Goal: Information Seeking & Learning: Find specific fact

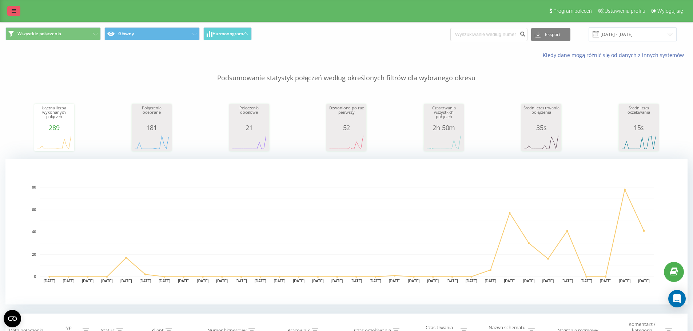
click at [13, 9] on icon at bounding box center [14, 10] width 4 height 5
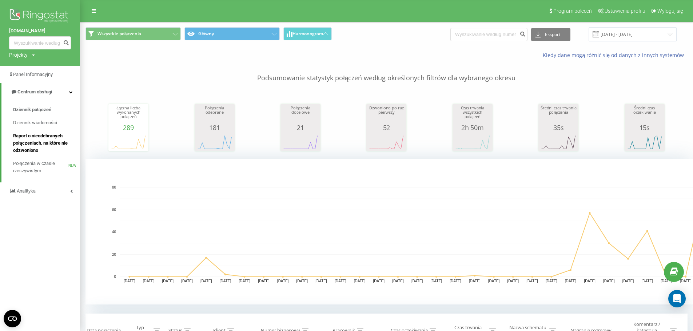
click at [52, 134] on span "Raport o nieodebranych połączeniach, na które nie odzwoniono" at bounding box center [44, 143] width 63 height 22
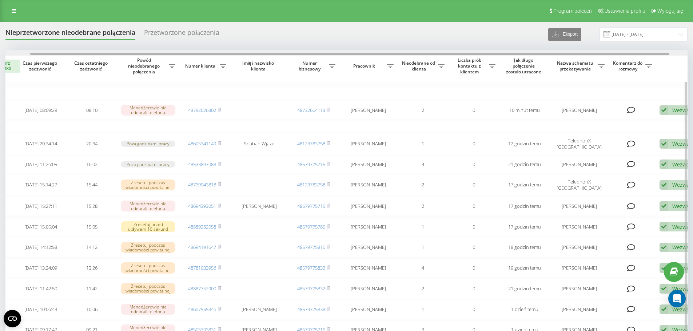
scroll to position [0, 45]
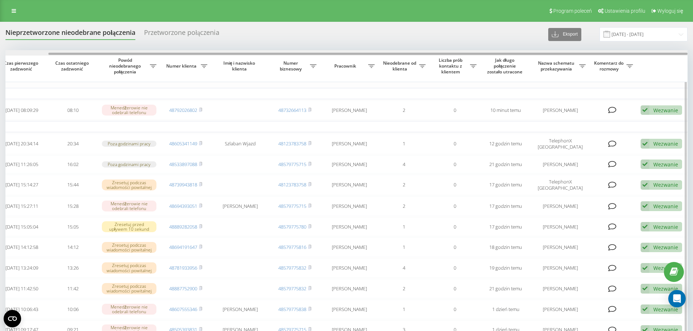
drag, startPoint x: 352, startPoint y: 55, endPoint x: 483, endPoint y: 54, distance: 130.5
click at [483, 54] on div at bounding box center [367, 54] width 639 height 2
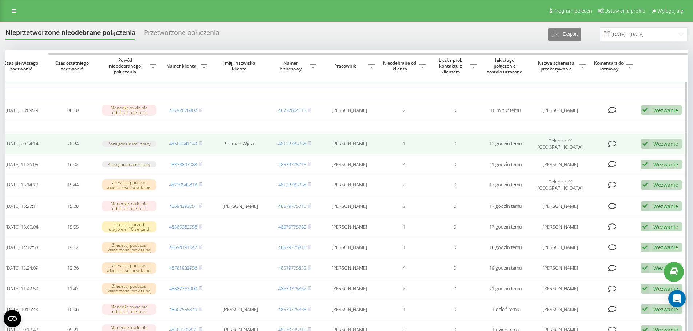
click at [653, 144] on div "Wezwanie" at bounding box center [665, 143] width 25 height 7
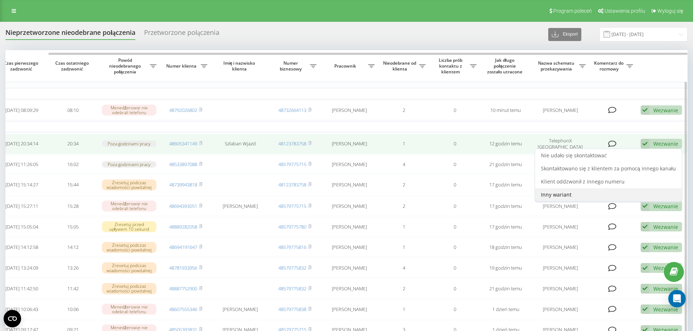
click at [569, 192] on div "Inny wariant" at bounding box center [608, 194] width 147 height 13
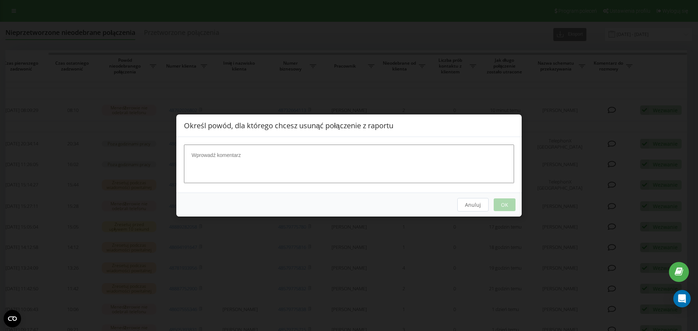
click at [297, 167] on textarea at bounding box center [349, 164] width 330 height 39
type textarea "szlaban"
click at [504, 201] on button "OK" at bounding box center [505, 205] width 22 height 13
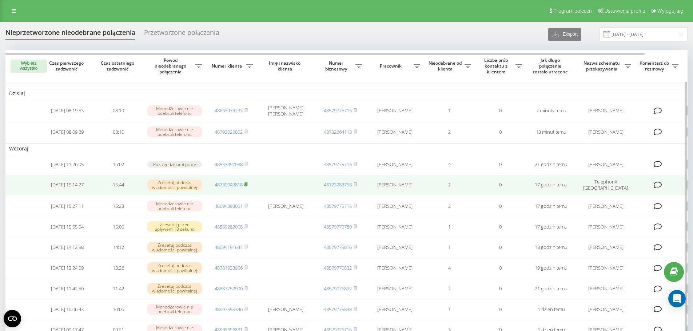
click at [246, 187] on rect at bounding box center [245, 184] width 2 height 3
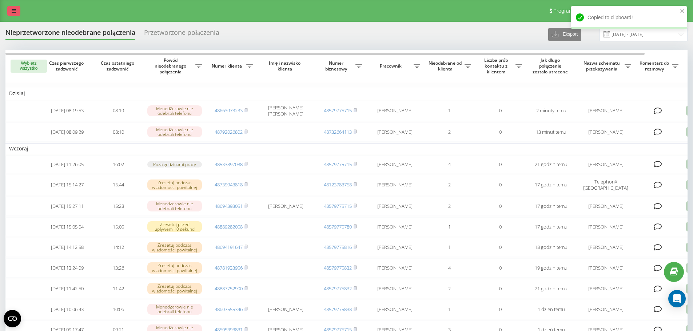
click at [17, 13] on link at bounding box center [13, 11] width 13 height 10
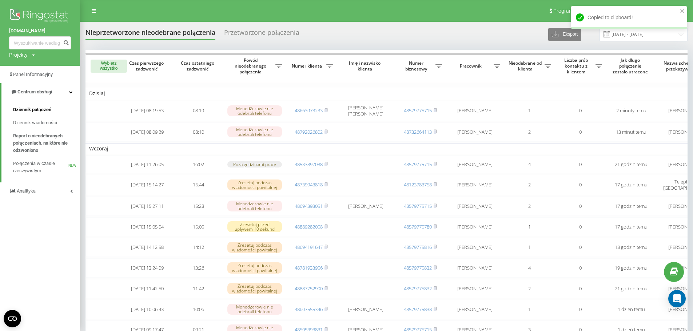
click at [33, 108] on span "Dziennik połączeń" at bounding box center [32, 109] width 38 height 7
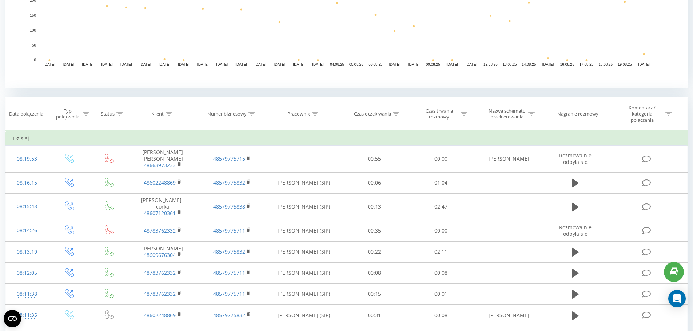
scroll to position [218, 0]
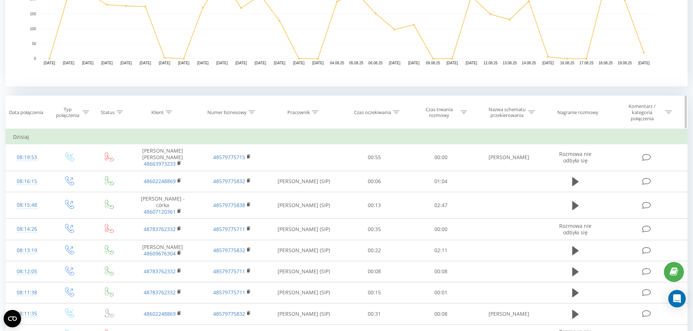
click at [171, 110] on div at bounding box center [168, 112] width 7 height 6
click at [165, 164] on input "text" at bounding box center [163, 167] width 64 height 13
paste input "48739943818"
type input "48739943818"
click at [177, 180] on span "OK" at bounding box center [178, 181] width 20 height 11
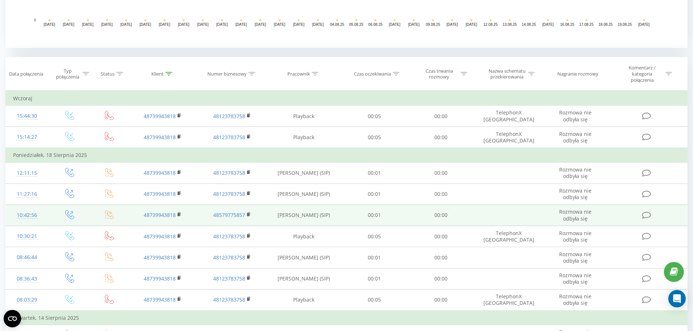
scroll to position [248, 0]
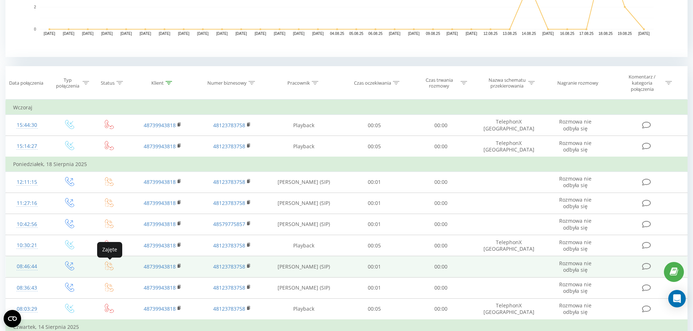
click at [105, 266] on icon at bounding box center [109, 265] width 9 height 9
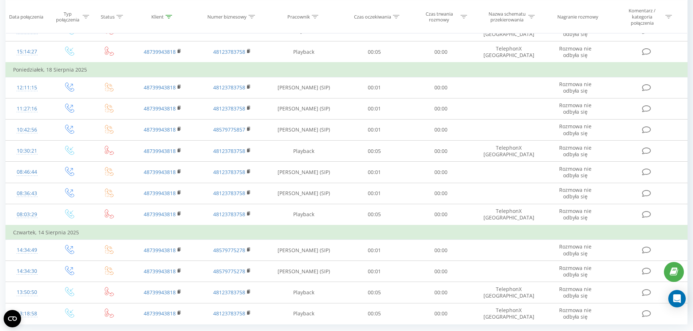
scroll to position [363, 0]
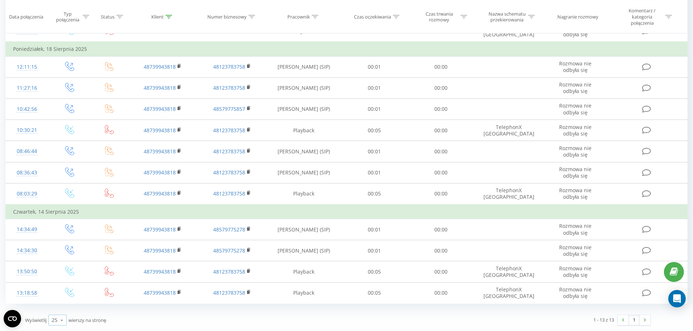
click at [57, 324] on icon at bounding box center [61, 320] width 11 height 14
click at [58, 312] on span "100" at bounding box center [56, 310] width 9 height 7
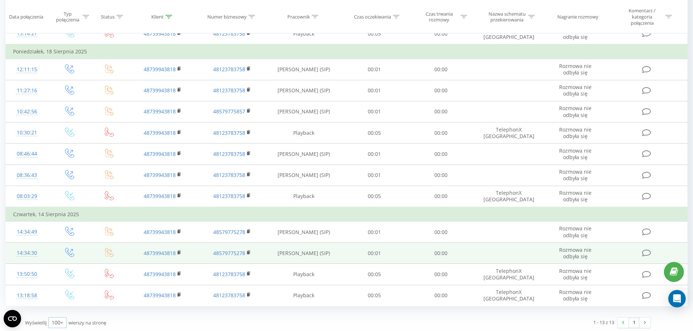
scroll to position [363, 0]
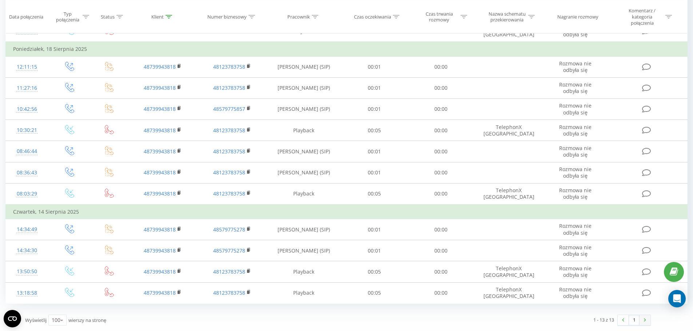
click at [644, 320] on img at bounding box center [645, 320] width 2 height 3
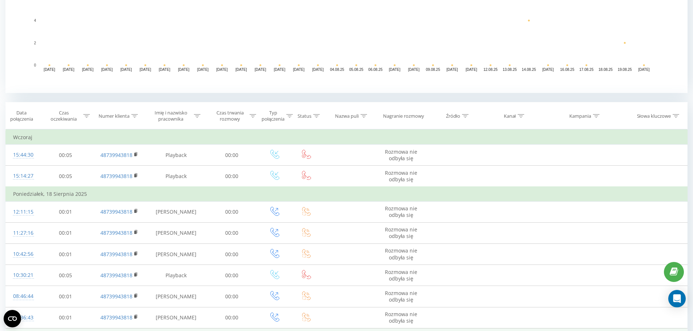
scroll to position [357, 0]
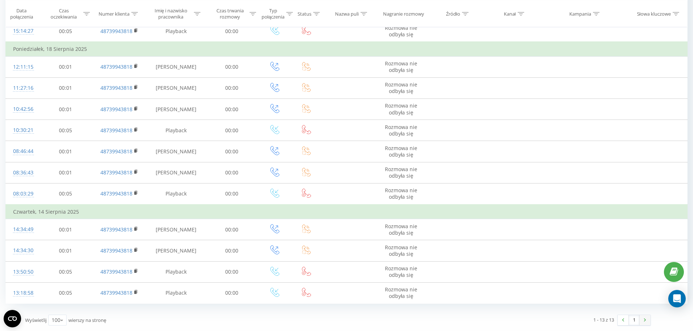
click at [648, 323] on link at bounding box center [644, 320] width 11 height 10
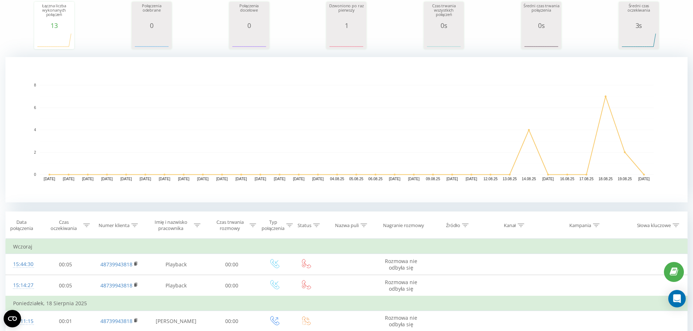
scroll to position [0, 0]
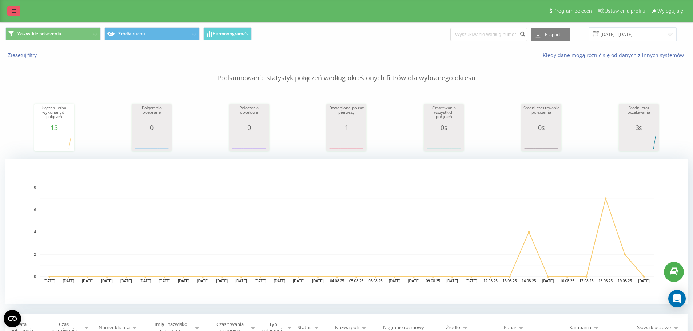
click at [15, 13] on link at bounding box center [13, 11] width 13 height 10
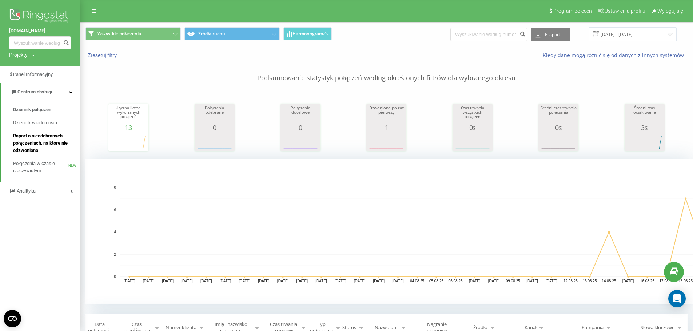
click at [36, 138] on span "Raport o nieodebranych połączeniach, na które nie odzwoniono" at bounding box center [44, 143] width 63 height 22
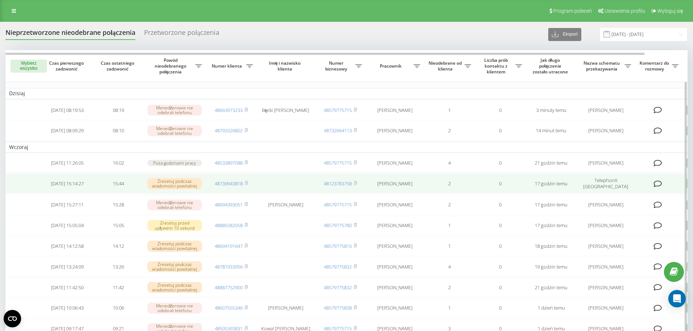
click at [276, 184] on td at bounding box center [285, 183] width 58 height 20
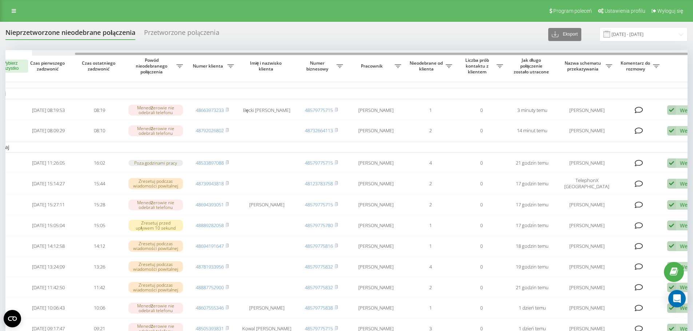
scroll to position [0, 45]
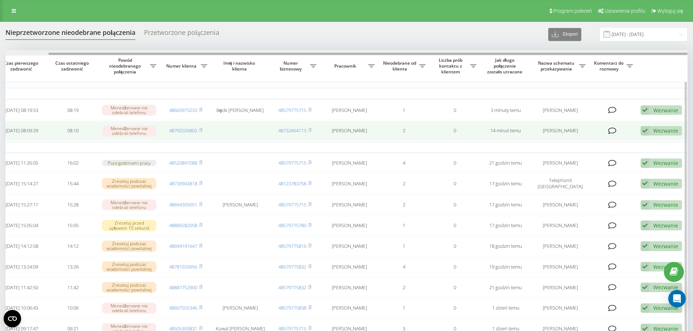
drag, startPoint x: 316, startPoint y: 54, endPoint x: 617, endPoint y: 133, distance: 310.8
click at [539, 44] on div "Nieprzetworzone nieodebrane połączenia Przetworzone połączenia Eksport .csv .xl…" at bounding box center [346, 288] width 682 height 523
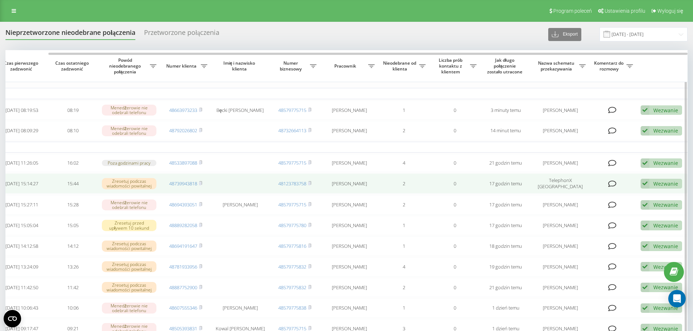
click at [647, 189] on icon at bounding box center [644, 184] width 9 height 10
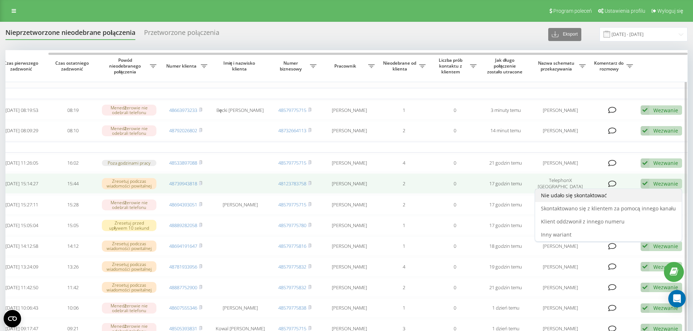
click at [590, 199] on span "Nie udało się skontaktować" at bounding box center [574, 195] width 66 height 7
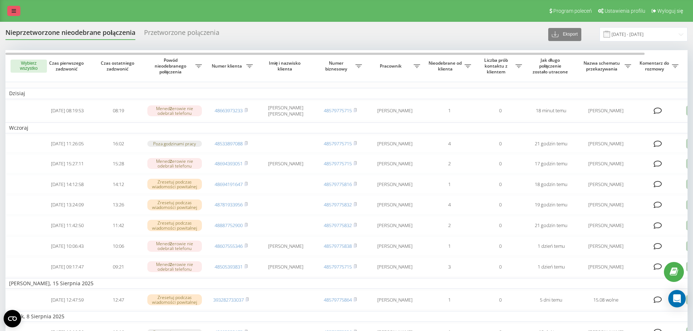
click at [8, 6] on link at bounding box center [13, 11] width 13 height 10
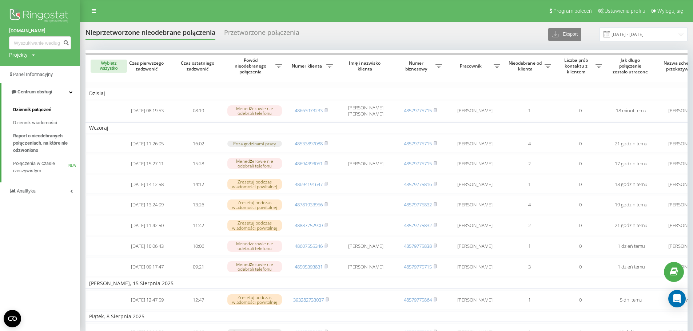
click at [34, 109] on span "Dziennik połączeń" at bounding box center [32, 109] width 38 height 7
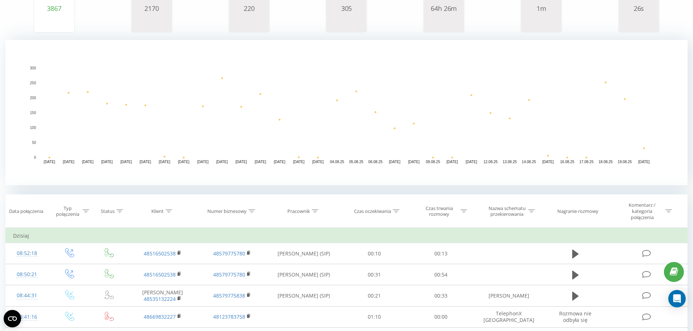
scroll to position [145, 0]
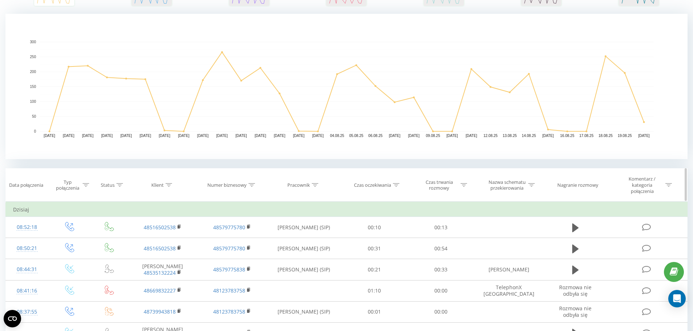
click at [171, 185] on icon at bounding box center [168, 185] width 7 height 4
click at [157, 236] on input "text" at bounding box center [163, 240] width 64 height 13
paste input "[PHONE_NUMBER]"
type input "795031711"
click button "OK" at bounding box center [178, 254] width 31 height 9
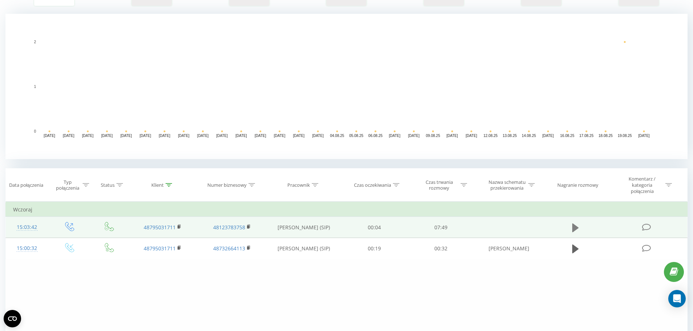
click at [572, 227] on icon at bounding box center [575, 227] width 7 height 9
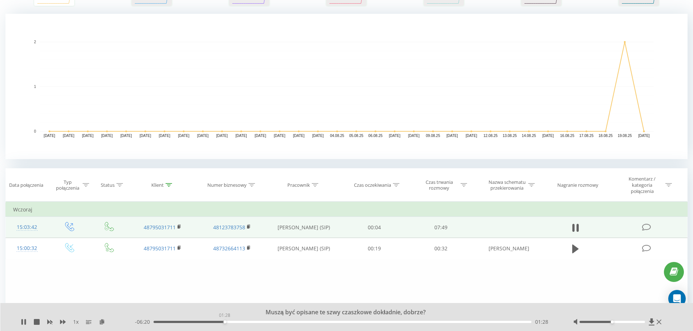
click at [224, 323] on div "01:28" at bounding box center [342, 322] width 378 height 2
click at [242, 321] on div "01:30" at bounding box center [342, 322] width 378 height 2
click at [253, 321] on div "01:50" at bounding box center [342, 322] width 378 height 2
click at [269, 322] on div "02:23" at bounding box center [342, 322] width 378 height 2
click at [279, 322] on div "00:00" at bounding box center [342, 322] width 378 height 2
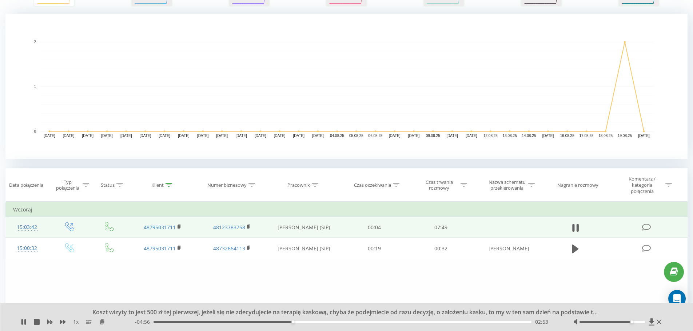
drag, startPoint x: 612, startPoint y: 321, endPoint x: 671, endPoint y: 322, distance: 59.3
click at [673, 322] on div "Koszt wizyty to jest 500 zł tej pierwszej, jeżeli się nie zdecydujecie na terap…" at bounding box center [346, 317] width 693 height 28
click at [321, 321] on div "02:53" at bounding box center [342, 322] width 378 height 2
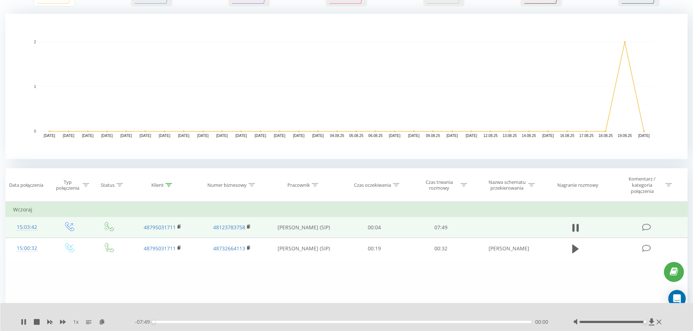
click at [329, 321] on div "00:00" at bounding box center [342, 322] width 378 height 2
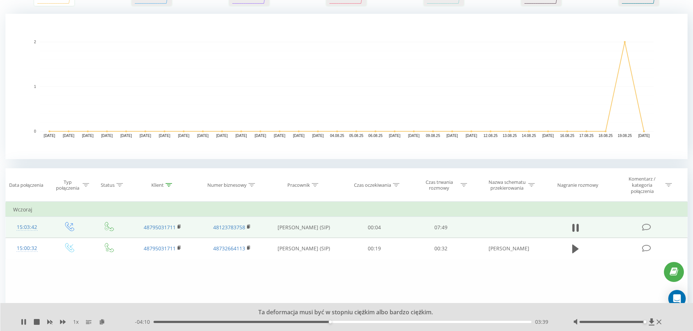
click at [339, 322] on div "03:39" at bounding box center [342, 322] width 378 height 2
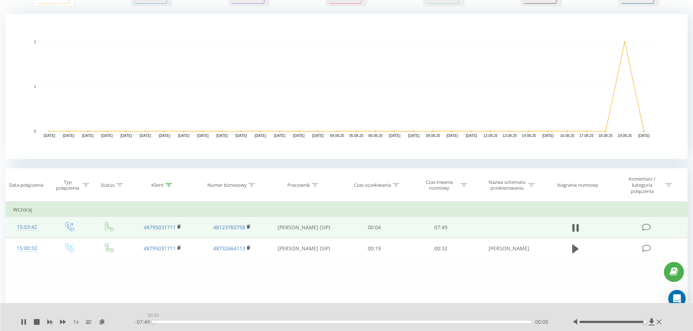
click at [351, 322] on div "00:00" at bounding box center [342, 322] width 378 height 2
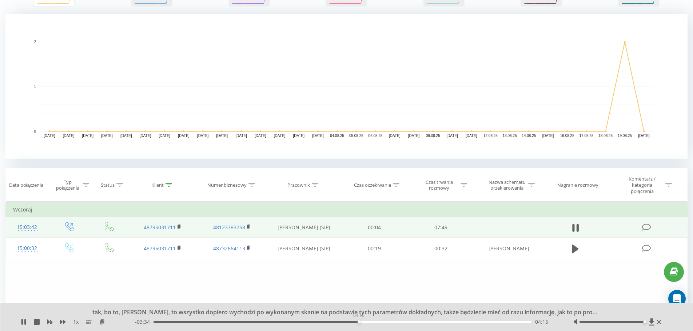
click at [359, 322] on div "04:15" at bounding box center [342, 322] width 378 height 2
click at [373, 322] on div "04:15" at bounding box center [342, 322] width 378 height 2
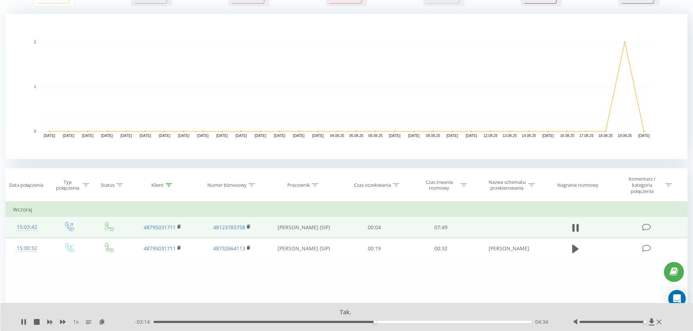
click at [369, 321] on div "04:34" at bounding box center [342, 322] width 378 height 2
click at [391, 323] on div "04:55" at bounding box center [342, 322] width 378 height 2
click at [400, 321] on div "05:17" at bounding box center [342, 322] width 378 height 2
click at [393, 323] on div "05:12" at bounding box center [342, 322] width 378 height 2
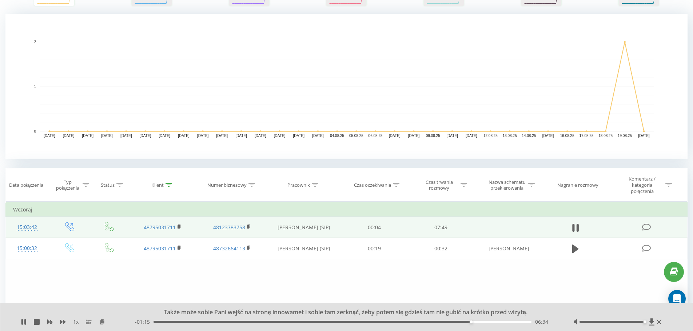
click at [24, 319] on div "1 x" at bounding box center [78, 322] width 114 height 7
click at [24, 323] on icon at bounding box center [24, 322] width 6 height 6
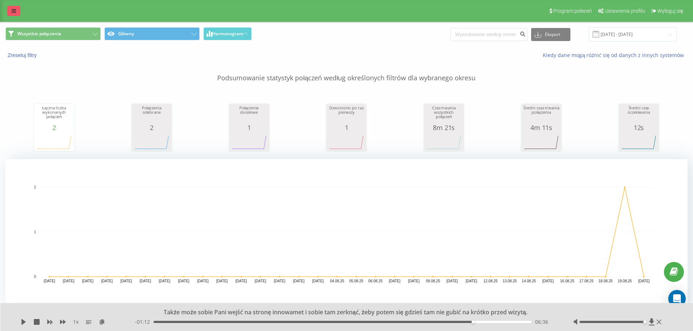
drag, startPoint x: 11, startPoint y: 8, endPoint x: 17, endPoint y: 12, distance: 7.1
click at [11, 8] on link at bounding box center [13, 11] width 13 height 10
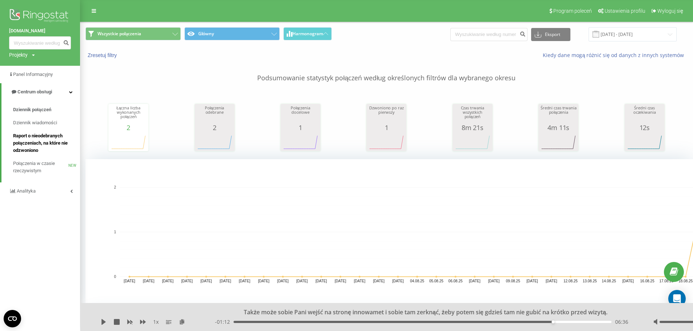
click at [41, 140] on span "Raport o nieodebranych połączeniach, na które nie odzwoniono" at bounding box center [44, 143] width 63 height 22
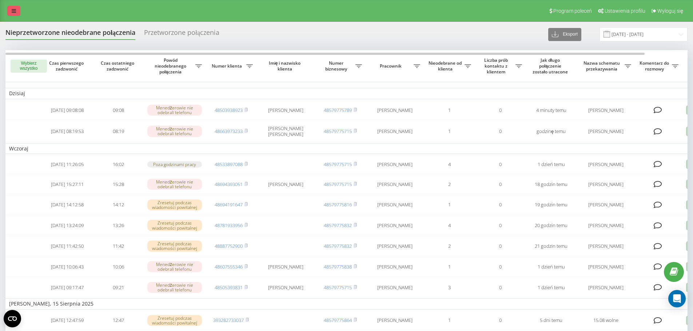
click at [10, 8] on link at bounding box center [13, 11] width 13 height 10
click at [11, 9] on link at bounding box center [13, 11] width 13 height 10
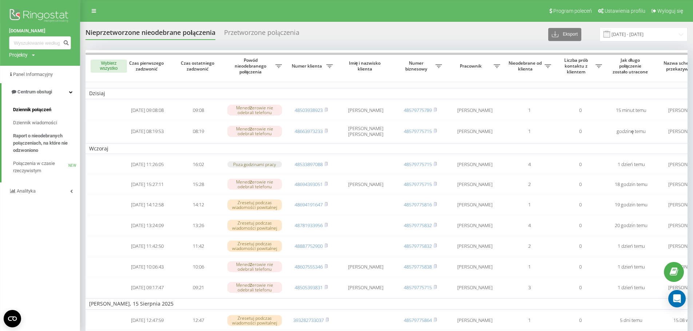
click at [54, 107] on link "Dziennik połączeń" at bounding box center [46, 109] width 67 height 13
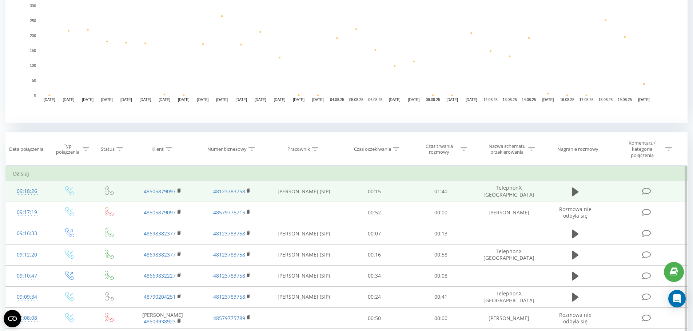
scroll to position [182, 0]
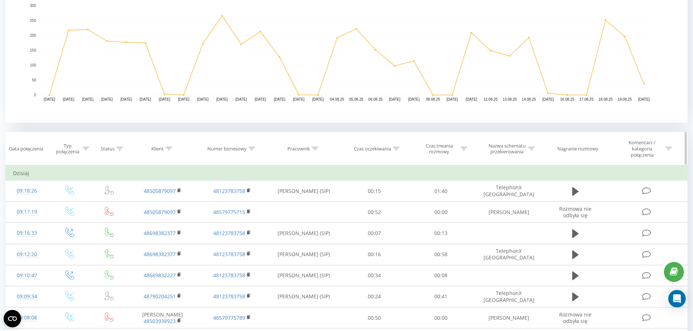
click at [169, 145] on th "Klient" at bounding box center [162, 148] width 69 height 33
click at [169, 146] on div at bounding box center [168, 149] width 7 height 6
click at [165, 204] on input "text" at bounding box center [163, 204] width 64 height 13
paste input "665-752-736"
type input "665752736"
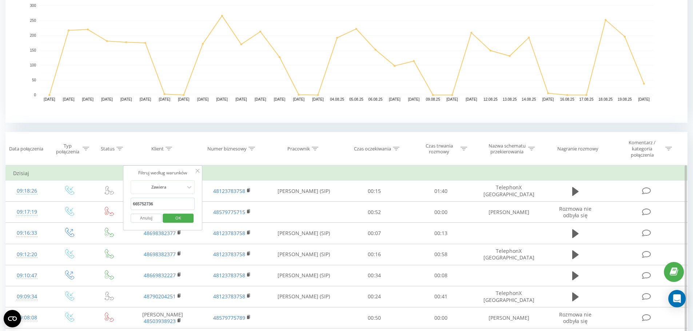
click button "OK" at bounding box center [178, 218] width 31 height 9
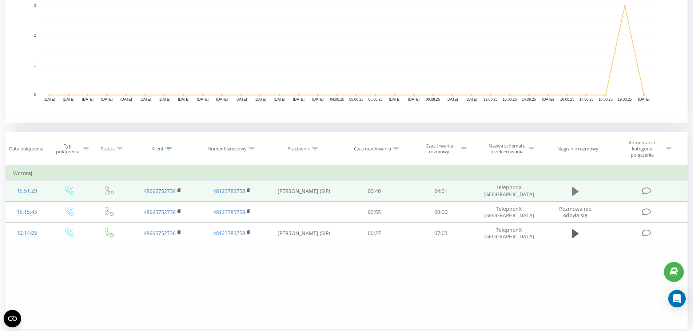
click at [573, 192] on icon at bounding box center [575, 191] width 7 height 9
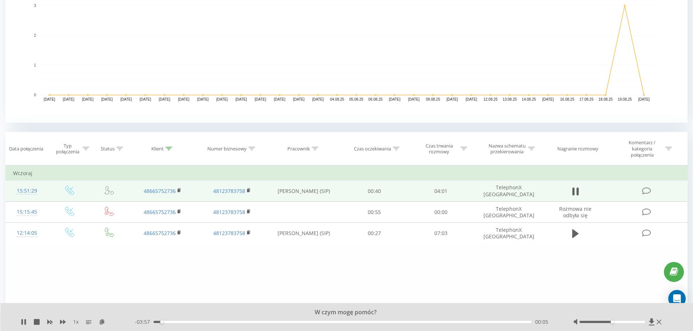
click at [203, 321] on div "00:05" at bounding box center [342, 322] width 378 height 2
click at [584, 323] on div at bounding box center [611, 322] width 65 height 2
click at [249, 321] on div "- 03:25 00:36 00:36" at bounding box center [345, 322] width 420 height 7
click at [247, 323] on div "- 03:25 00:37 00:37" at bounding box center [345, 322] width 420 height 7
click at [245, 323] on div "00:37" at bounding box center [342, 322] width 378 height 2
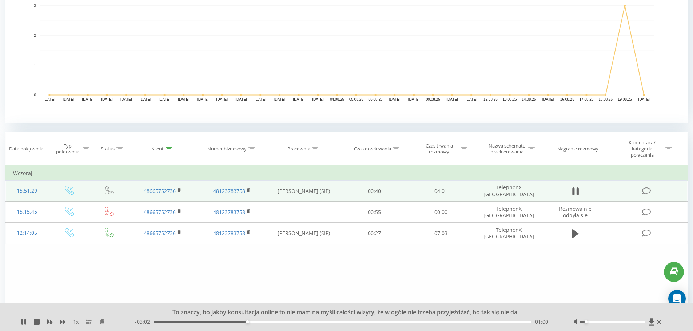
click at [592, 322] on div at bounding box center [611, 322] width 65 height 2
click at [305, 324] on div "- 03:00 01:01 01:01" at bounding box center [345, 322] width 420 height 7
click at [302, 323] on div "01:01" at bounding box center [342, 322] width 378 height 2
click at [328, 322] on div "01:35" at bounding box center [342, 322] width 378 height 2
click at [337, 323] on div "01:58" at bounding box center [342, 322] width 378 height 2
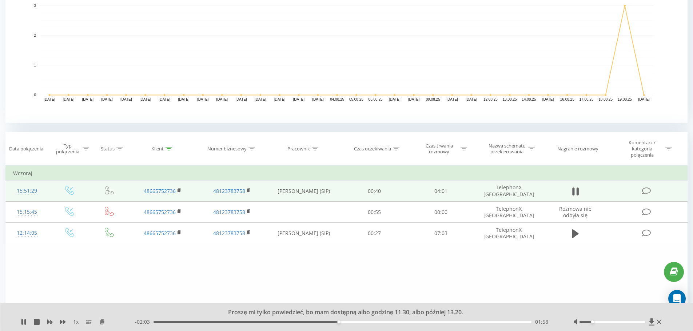
click at [349, 323] on div "- 02:03 01:58 01:58" at bounding box center [345, 322] width 420 height 7
click at [348, 321] on div "01:59" at bounding box center [342, 322] width 378 height 2
click at [356, 322] on div "02:05" at bounding box center [342, 322] width 378 height 2
click at [364, 322] on div "02:10" at bounding box center [342, 322] width 378 height 2
drag, startPoint x: 593, startPoint y: 321, endPoint x: 585, endPoint y: 323, distance: 8.2
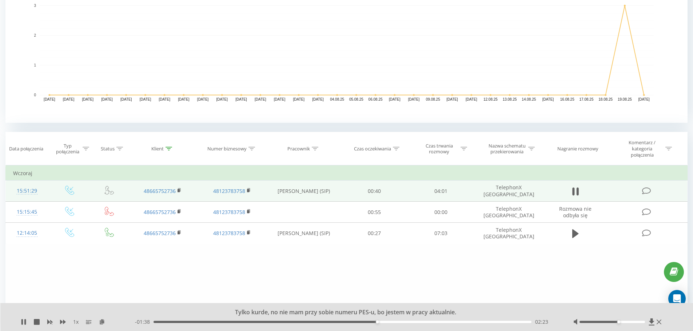
click at [617, 323] on div at bounding box center [611, 322] width 65 height 2
click at [360, 323] on div "- 01:37 02:24 02:24" at bounding box center [345, 322] width 420 height 7
click at [357, 324] on div "- 01:37 02:25 02:25" at bounding box center [345, 322] width 420 height 7
click at [361, 323] on div "02:25" at bounding box center [342, 322] width 378 height 2
drag, startPoint x: 618, startPoint y: 321, endPoint x: 651, endPoint y: 323, distance: 33.1
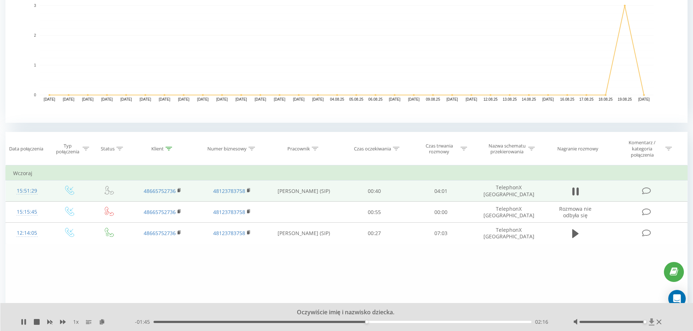
click at [651, 323] on div at bounding box center [618, 322] width 90 height 7
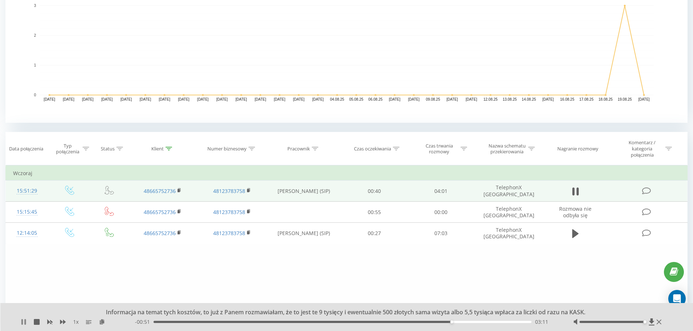
click at [24, 323] on icon at bounding box center [24, 322] width 6 height 6
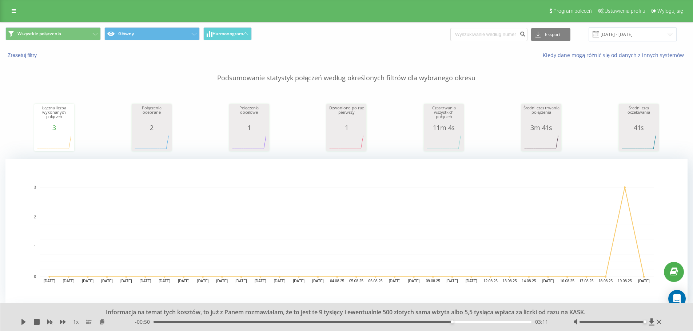
click at [1, 11] on div "Program poleceń Ustawienia profilu Wyloguj się" at bounding box center [346, 11] width 693 height 22
click at [4, 11] on div "Program poleceń Ustawienia profilu Wyloguj się" at bounding box center [346, 11] width 693 height 22
click at [22, 13] on div "Program poleceń Ustawienia profilu Wyloguj się" at bounding box center [346, 11] width 693 height 22
click at [13, 13] on icon at bounding box center [14, 10] width 4 height 5
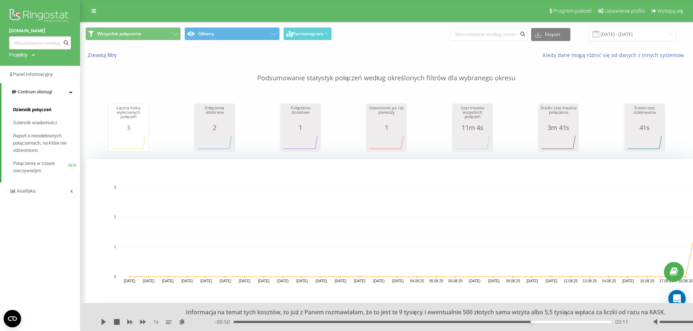
click at [44, 107] on span "Dziennik połączeń" at bounding box center [32, 109] width 38 height 7
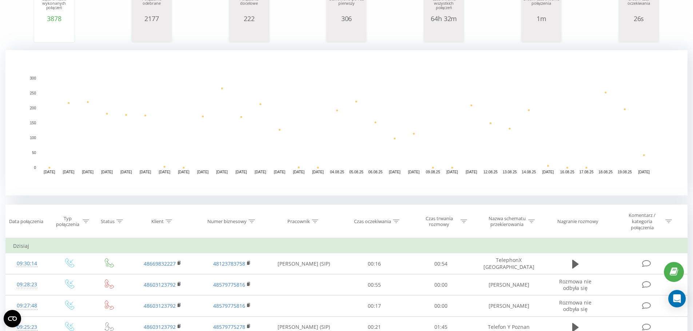
scroll to position [145, 0]
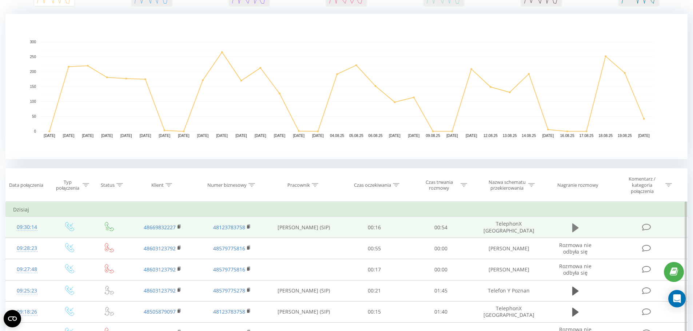
click at [575, 228] on icon at bounding box center [575, 227] width 7 height 9
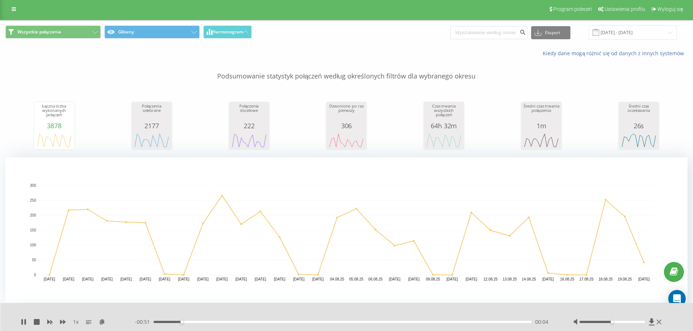
scroll to position [0, 0]
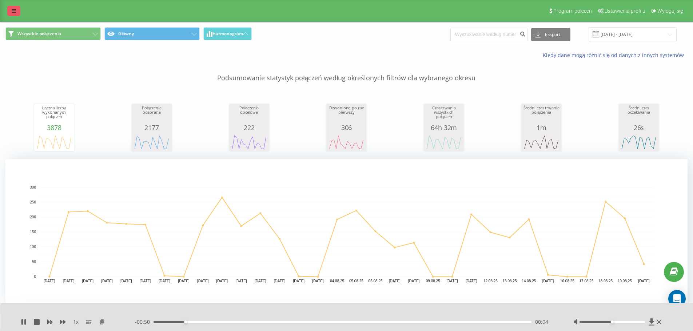
click at [12, 9] on icon at bounding box center [14, 10] width 4 height 5
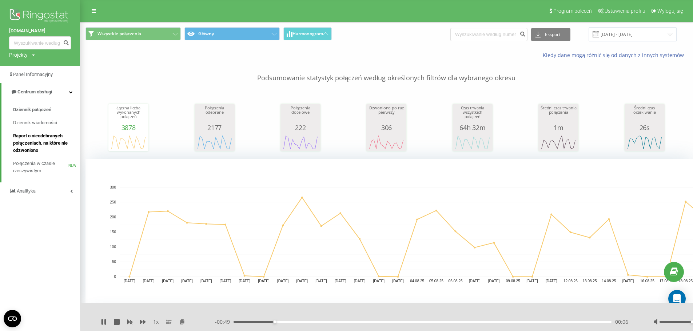
click at [56, 144] on span "Raport o nieodebranych połączeniach, na które nie odzwoniono" at bounding box center [44, 143] width 63 height 22
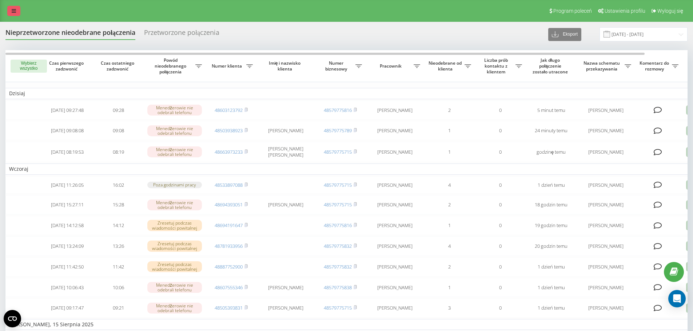
click at [13, 10] on icon at bounding box center [14, 10] width 4 height 5
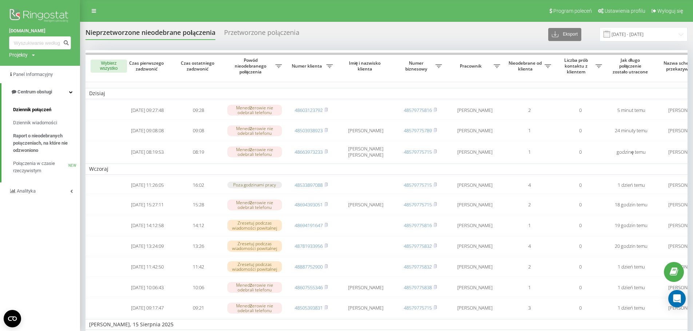
click at [44, 110] on span "Dziennik połączeń" at bounding box center [32, 109] width 38 height 7
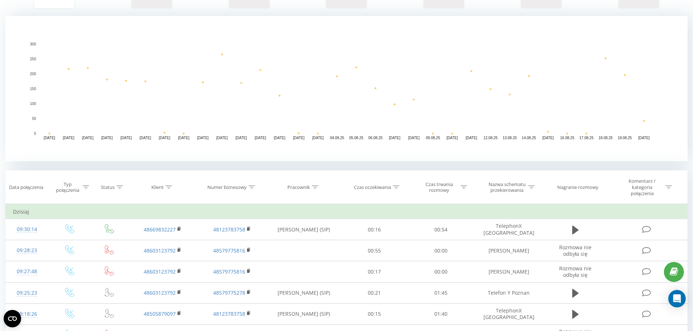
scroll to position [182, 0]
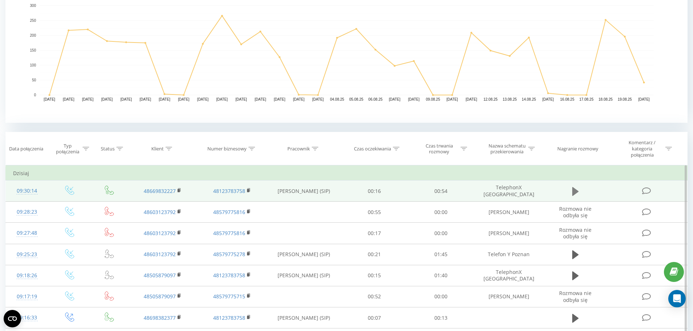
click at [574, 193] on icon at bounding box center [575, 191] width 7 height 9
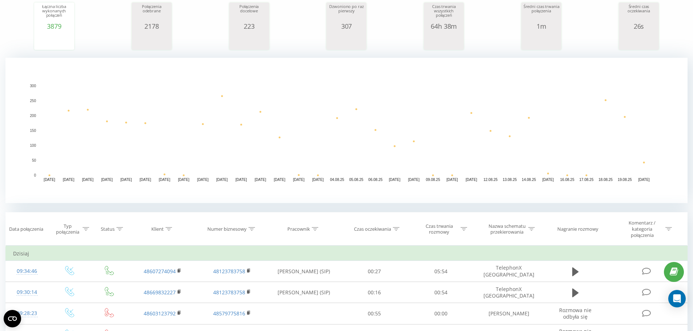
scroll to position [218, 0]
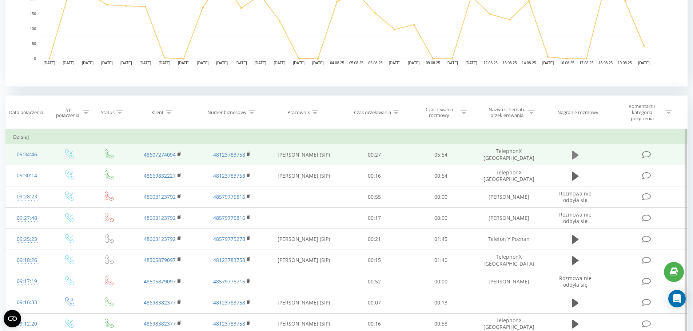
click at [572, 152] on icon at bounding box center [575, 155] width 7 height 10
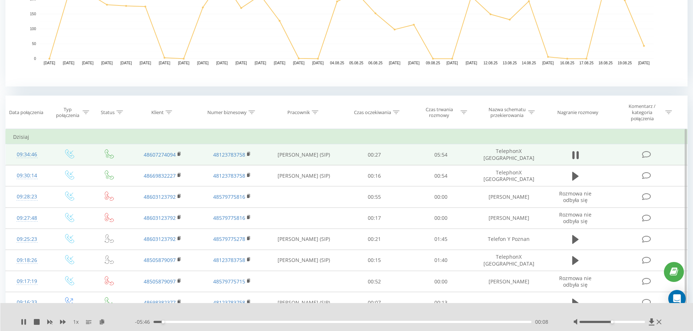
click at [310, 323] on div "00:08" at bounding box center [342, 322] width 378 height 2
click at [324, 321] on div "02:40" at bounding box center [342, 322] width 378 height 2
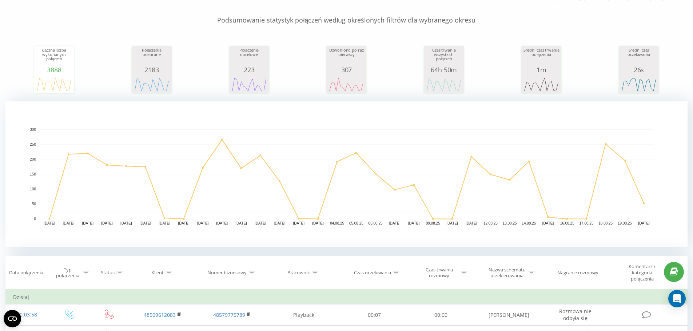
scroll to position [218, 0]
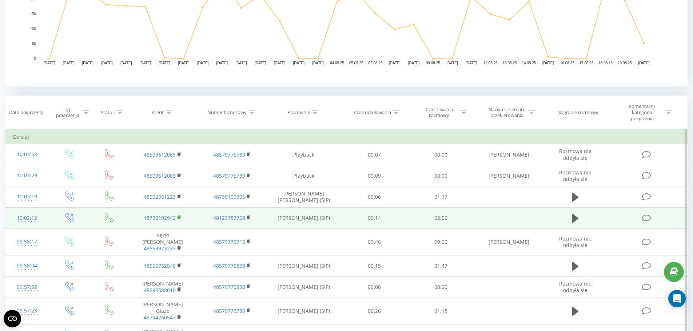
click at [179, 217] on rect at bounding box center [178, 217] width 2 height 3
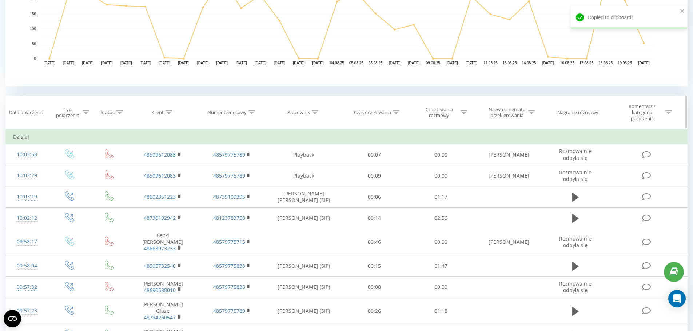
click at [165, 112] on icon at bounding box center [168, 113] width 7 height 4
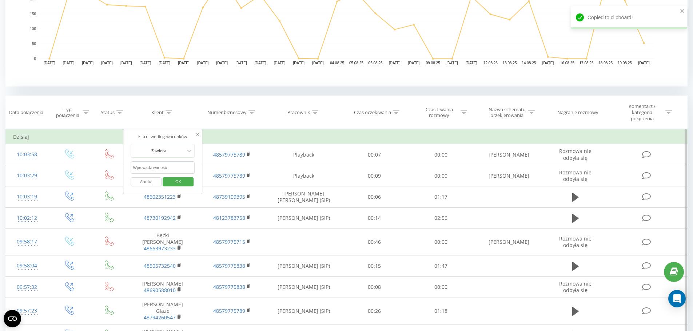
drag, startPoint x: 157, startPoint y: 164, endPoint x: 160, endPoint y: 170, distance: 6.9
click at [157, 164] on input "text" at bounding box center [163, 167] width 64 height 13
paste input "48730192942"
type input "48730192942"
click at [174, 185] on span "OK" at bounding box center [178, 181] width 20 height 11
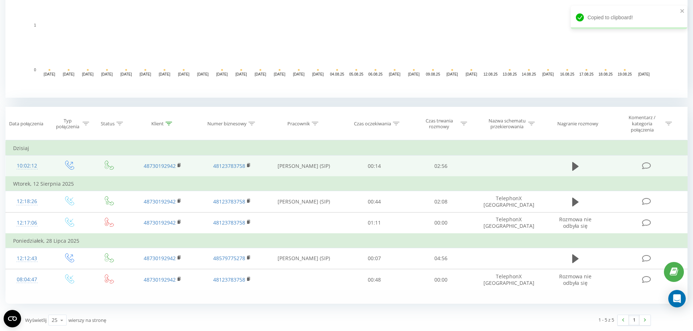
scroll to position [207, 0]
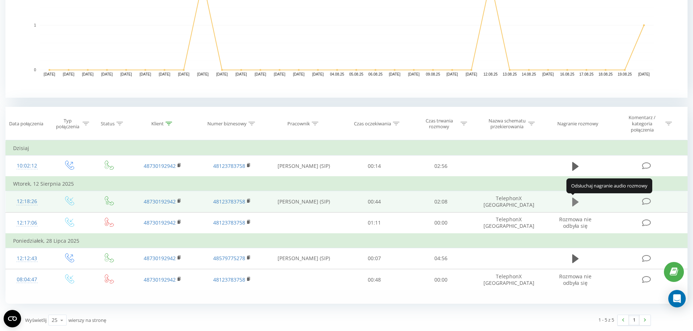
click at [573, 204] on icon at bounding box center [575, 202] width 7 height 9
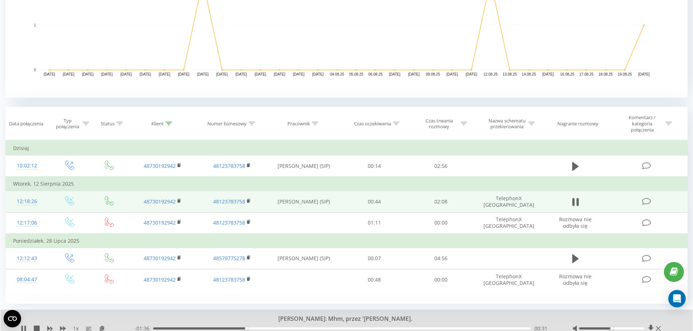
click at [264, 328] on div "00:31" at bounding box center [341, 329] width 377 height 2
click at [288, 328] on div "00:38" at bounding box center [341, 329] width 377 height 2
click at [317, 328] on div "00:48" at bounding box center [341, 329] width 377 height 2
click at [325, 329] on div "00:56" at bounding box center [341, 329] width 377 height 2
click at [332, 329] on div "00:58" at bounding box center [341, 329] width 377 height 2
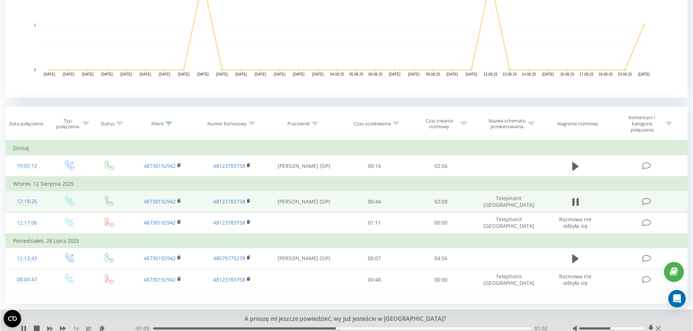
click at [356, 327] on div "- 01:05 01:02 01:02" at bounding box center [345, 328] width 420 height 7
click at [357, 329] on div "01:09" at bounding box center [341, 329] width 377 height 2
click at [371, 329] on div "01:10" at bounding box center [341, 329] width 377 height 2
click at [412, 328] on div "01:21" at bounding box center [341, 329] width 377 height 2
click at [430, 328] on div "01:28" at bounding box center [341, 329] width 377 height 2
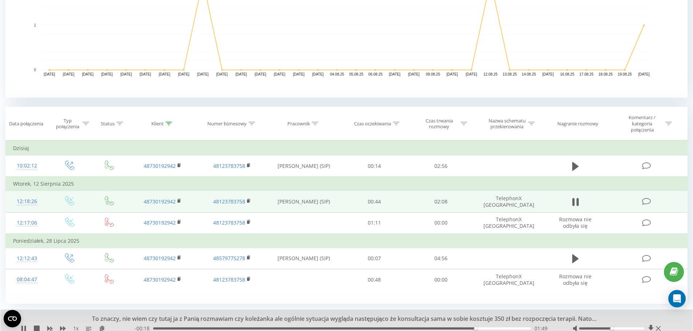
click at [492, 328] on div "01:49" at bounding box center [341, 329] width 377 height 2
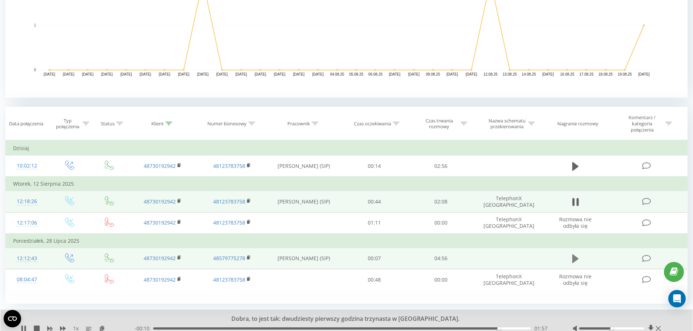
drag, startPoint x: 575, startPoint y: 261, endPoint x: 548, endPoint y: 265, distance: 27.6
click at [575, 261] on icon at bounding box center [575, 259] width 7 height 9
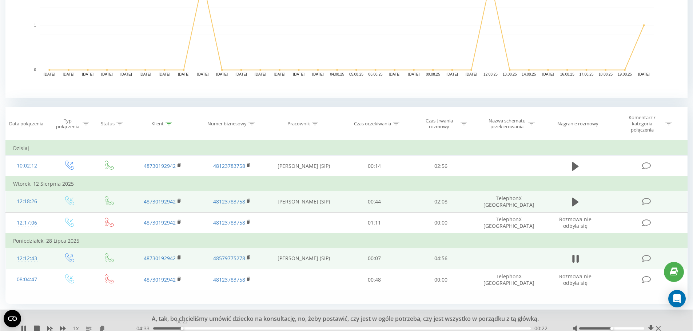
click at [182, 329] on div "00:22" at bounding box center [341, 329] width 377 height 2
click at [203, 329] on div "00:24" at bounding box center [341, 329] width 377 height 2
click at [220, 329] on div "00:40" at bounding box center [341, 329] width 377 height 2
click at [239, 328] on div "00:53" at bounding box center [341, 329] width 377 height 2
click at [246, 328] on div "01:08" at bounding box center [341, 329] width 377 height 2
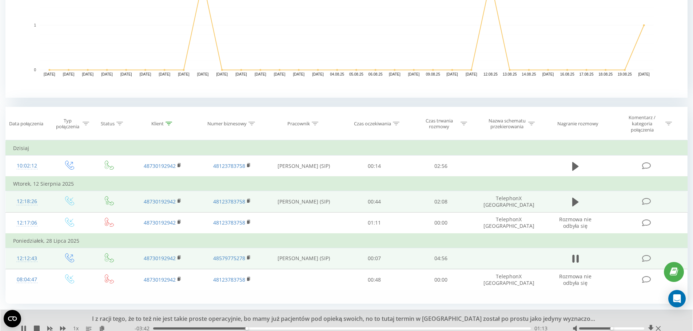
click at [264, 328] on div "01:13" at bounding box center [341, 329] width 377 height 2
click at [275, 328] on div "01:27" at bounding box center [341, 329] width 377 height 2
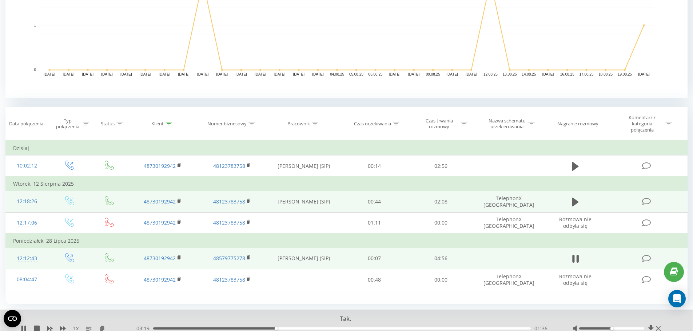
click at [286, 328] on div "01:36" at bounding box center [341, 329] width 377 height 2
click at [297, 328] on div "01:45" at bounding box center [341, 329] width 377 height 2
click at [306, 329] on div "01:53" at bounding box center [341, 329] width 377 height 2
click at [312, 329] on div "02:00" at bounding box center [341, 329] width 377 height 2
click at [317, 329] on div "02:05" at bounding box center [341, 329] width 377 height 2
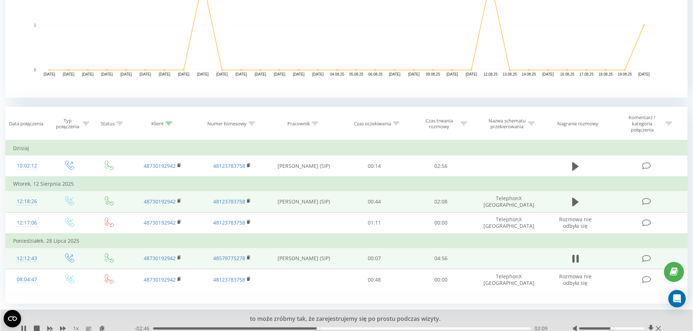
click at [325, 329] on div "02:09" at bounding box center [341, 329] width 377 height 2
click at [332, 329] on div "02:15" at bounding box center [341, 329] width 377 height 2
click at [337, 329] on div "02:22" at bounding box center [341, 329] width 377 height 2
click at [345, 329] on div "02:30" at bounding box center [341, 329] width 377 height 2
click at [350, 329] on div "02:34" at bounding box center [341, 329] width 377 height 2
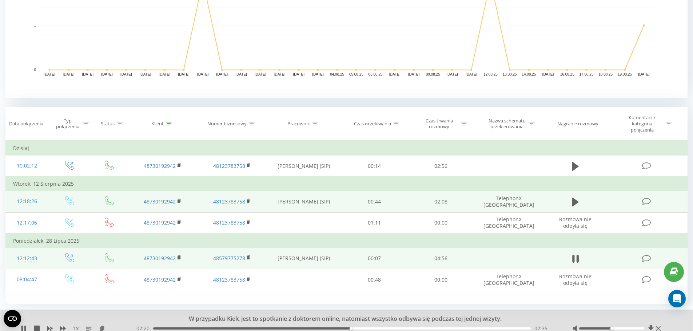
click at [357, 329] on div "02:35" at bounding box center [341, 329] width 377 height 2
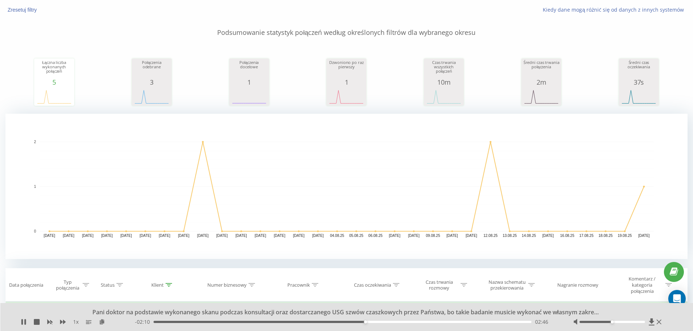
scroll to position [0, 0]
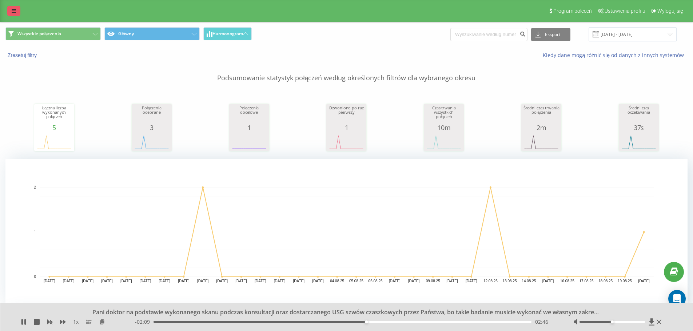
click at [15, 12] on icon at bounding box center [14, 10] width 4 height 5
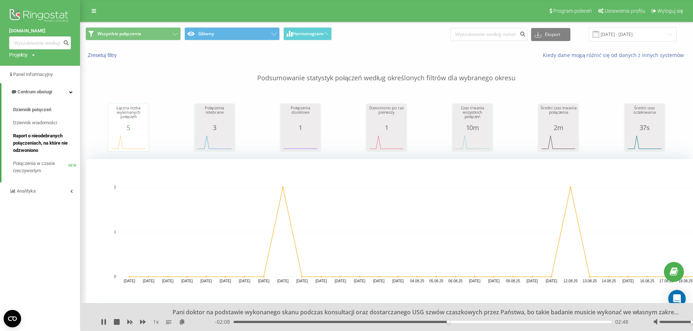
click at [45, 144] on span "Raport o nieodebranych połączeniach, na które nie odzwoniono" at bounding box center [44, 143] width 63 height 22
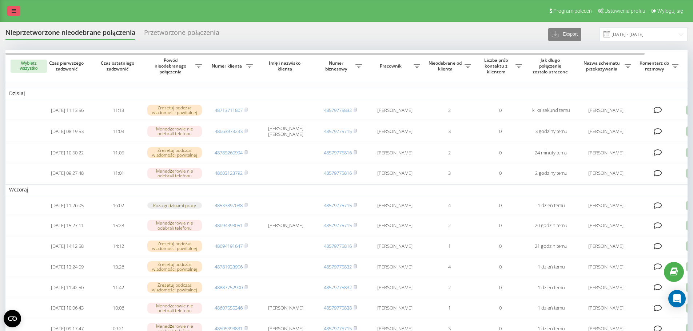
click at [9, 11] on link at bounding box center [13, 11] width 13 height 10
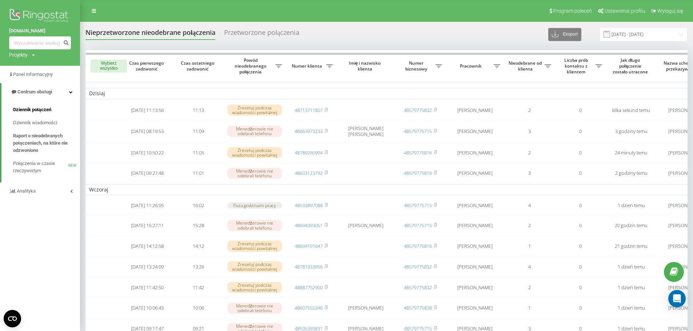
click at [51, 112] on span "Dziennik połączeń" at bounding box center [32, 109] width 38 height 7
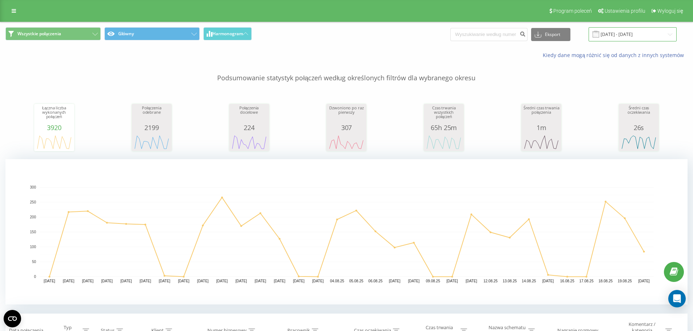
click at [602, 37] on input "[DATE] - [DATE]" at bounding box center [632, 34] width 88 height 14
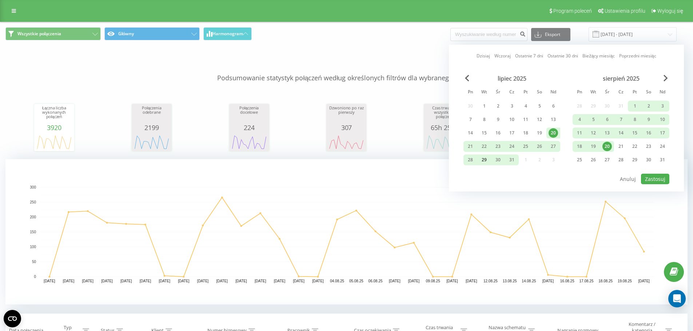
click at [485, 160] on div "29" at bounding box center [483, 159] width 9 height 9
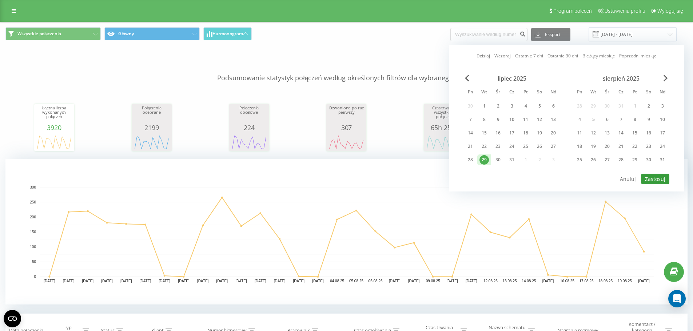
click at [651, 181] on button "Zastosuj" at bounding box center [655, 179] width 28 height 11
type input "29.07.2025 - 29.07.2025"
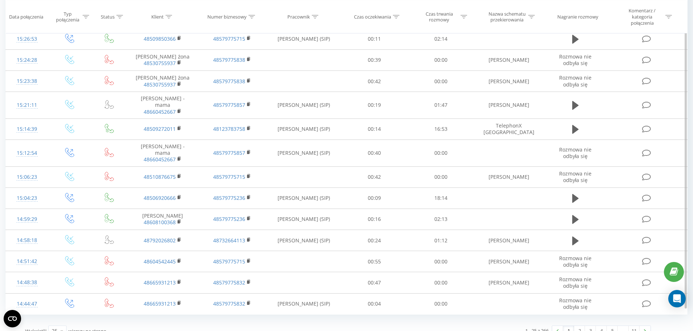
scroll to position [599, 0]
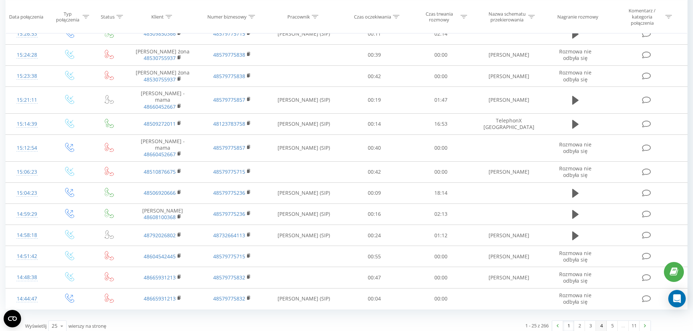
click at [600, 321] on link "4" at bounding box center [601, 326] width 11 height 10
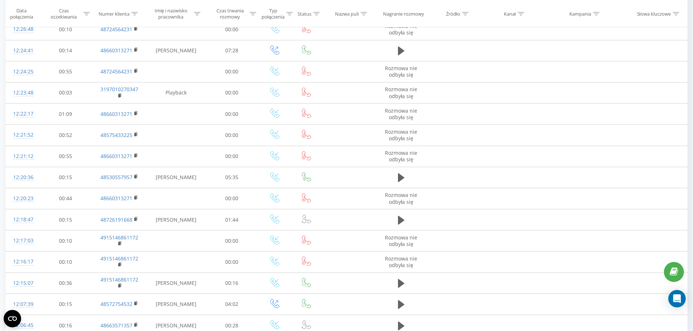
scroll to position [581, 0]
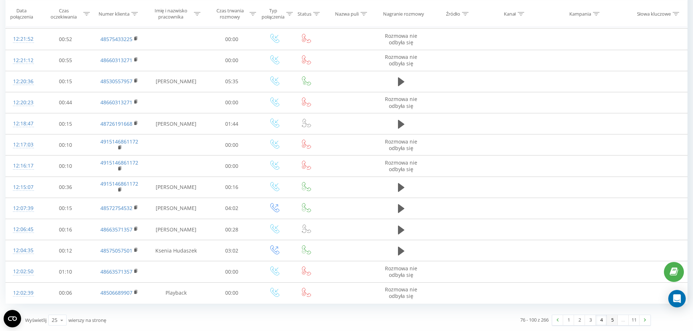
click at [611, 321] on link "5" at bounding box center [612, 320] width 11 height 10
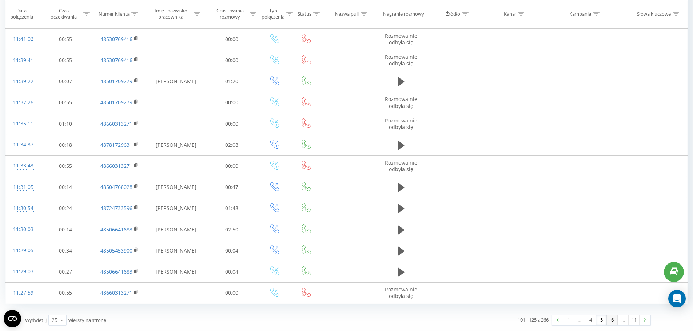
click at [611, 321] on link "6" at bounding box center [612, 320] width 11 height 10
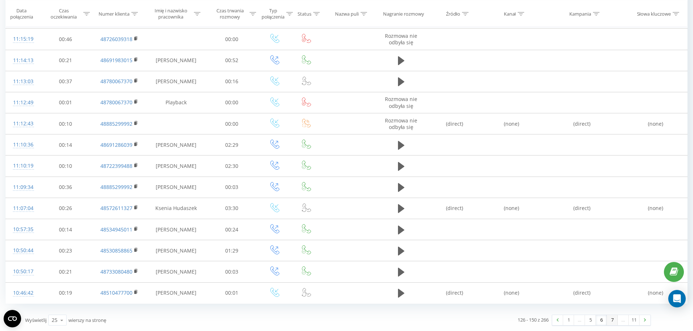
click at [611, 321] on link "7" at bounding box center [612, 320] width 11 height 10
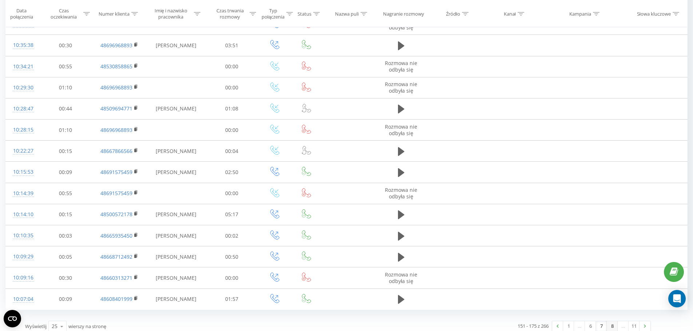
scroll to position [581, 0]
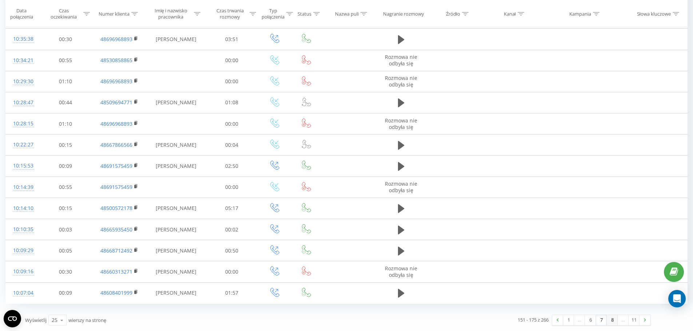
click at [611, 321] on link "8" at bounding box center [612, 320] width 11 height 10
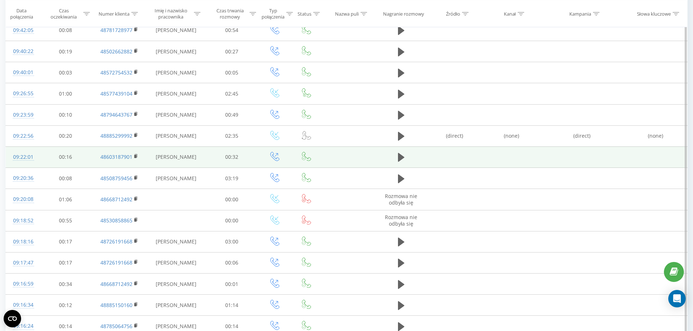
scroll to position [327, 0]
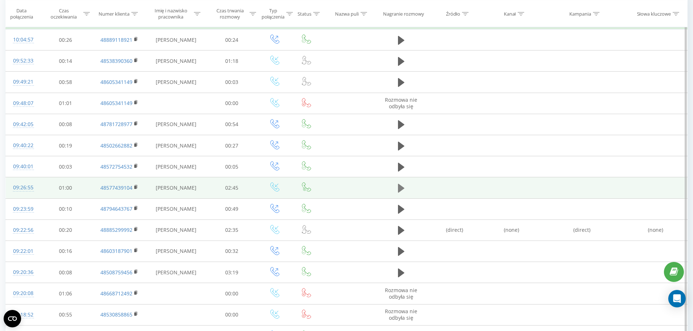
click at [399, 190] on icon at bounding box center [401, 188] width 7 height 9
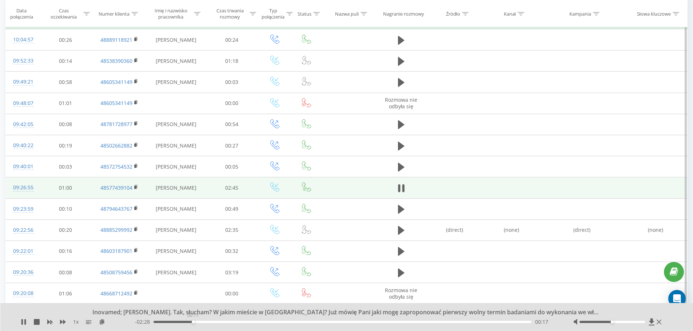
click at [193, 322] on div "00:17" at bounding box center [342, 322] width 378 height 2
click at [220, 323] on div "00:17" at bounding box center [342, 322] width 378 height 2
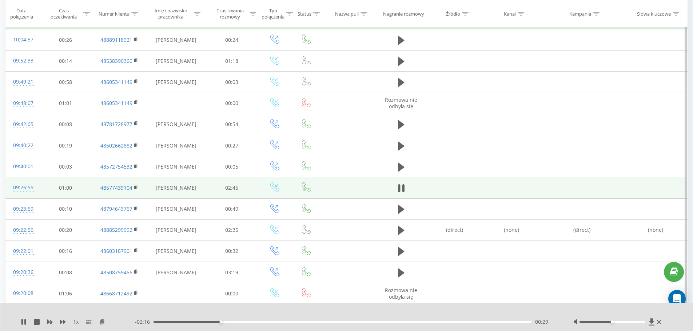
click at [247, 323] on div "00:29" at bounding box center [342, 322] width 378 height 2
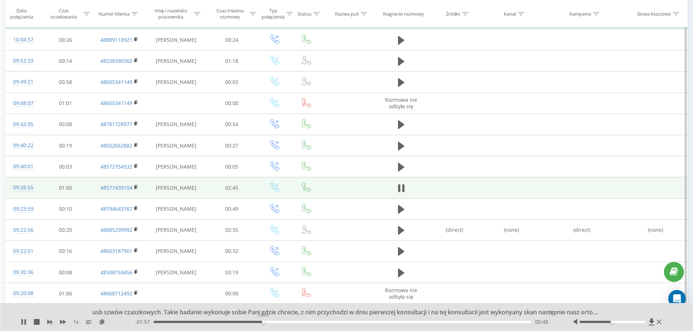
click at [263, 323] on div "00:48" at bounding box center [342, 322] width 378 height 2
click at [271, 323] on div "00:48" at bounding box center [342, 322] width 378 height 2
click at [286, 323] on div "00:58" at bounding box center [342, 322] width 378 height 2
click at [303, 323] on div "00:58" at bounding box center [342, 322] width 378 height 2
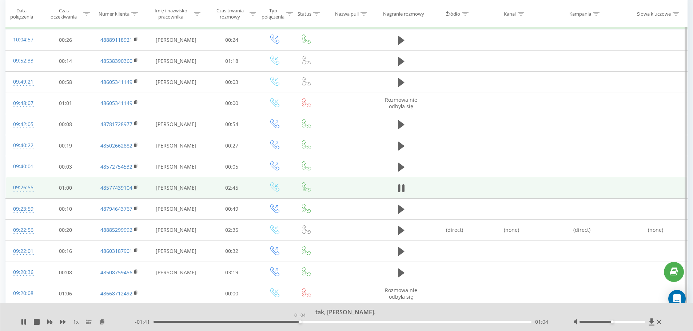
click at [300, 323] on div "01:04" at bounding box center [342, 322] width 378 height 2
click at [134, 187] on rect at bounding box center [135, 187] width 2 height 3
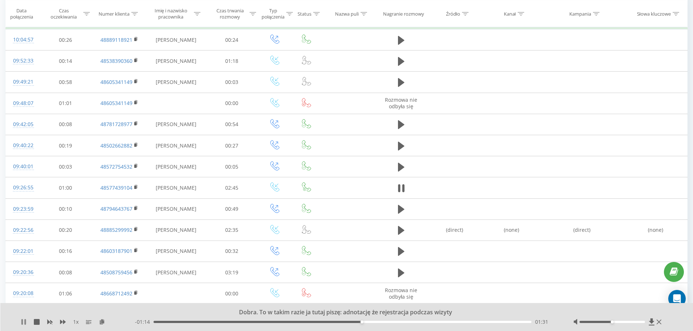
click at [24, 323] on icon at bounding box center [24, 322] width 6 height 6
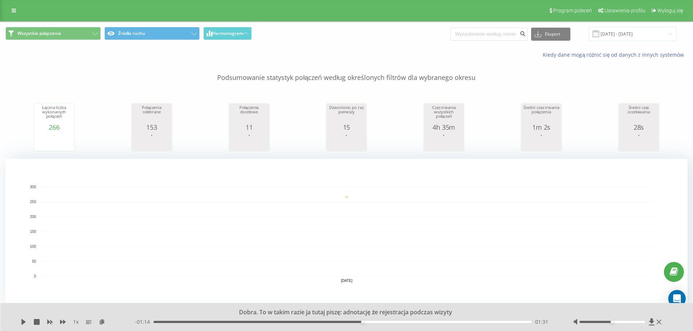
scroll to position [0, 0]
click at [8, 14] on link at bounding box center [13, 11] width 13 height 10
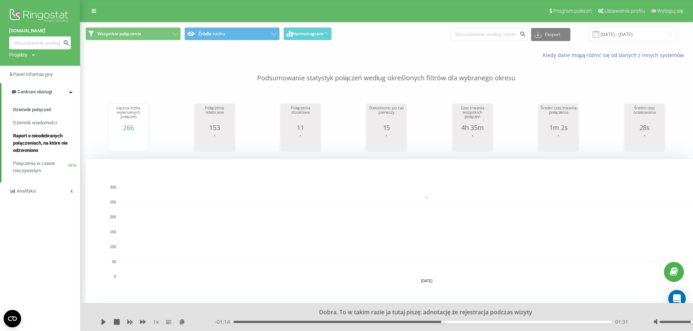
click at [37, 140] on span "Raport o nieodebranych połączeniach, na które nie odzwoniono" at bounding box center [44, 143] width 63 height 22
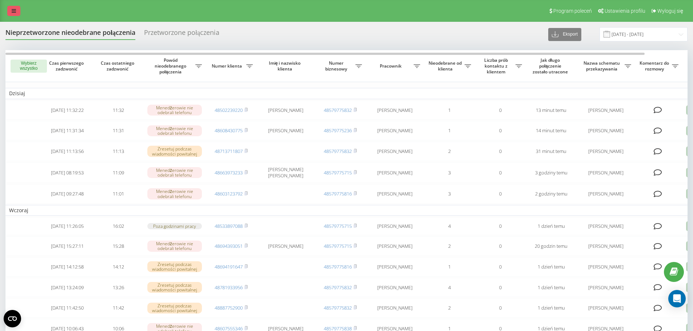
click at [12, 7] on link at bounding box center [13, 11] width 13 height 10
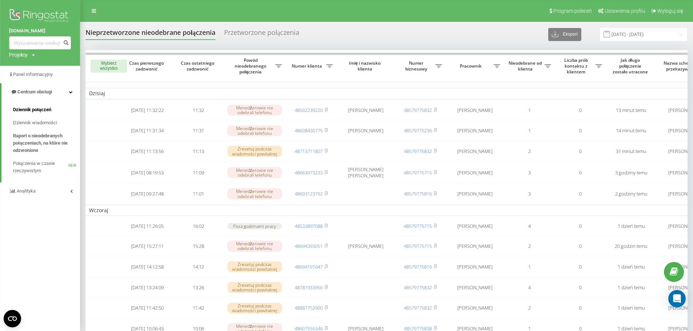
click at [42, 113] on span "Dziennik połączeń" at bounding box center [32, 109] width 38 height 7
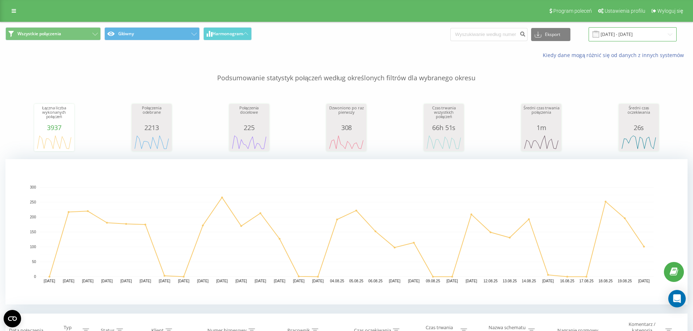
click at [670, 32] on input "[DATE] - [DATE]" at bounding box center [632, 34] width 88 height 14
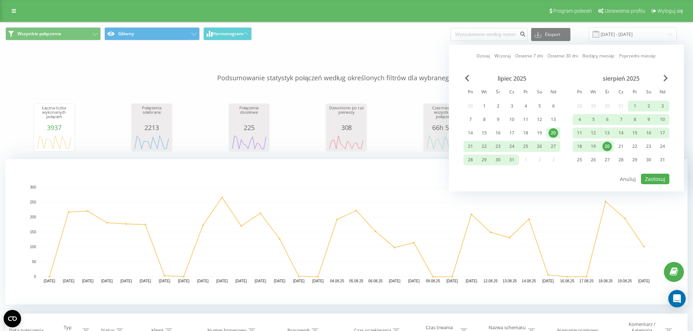
click at [451, 41] on div "Wszystkie połączenia Główny Harmonogram Eksport .csv .xls .xlsx [DATE] - [DATE]…" at bounding box center [346, 34] width 682 height 14
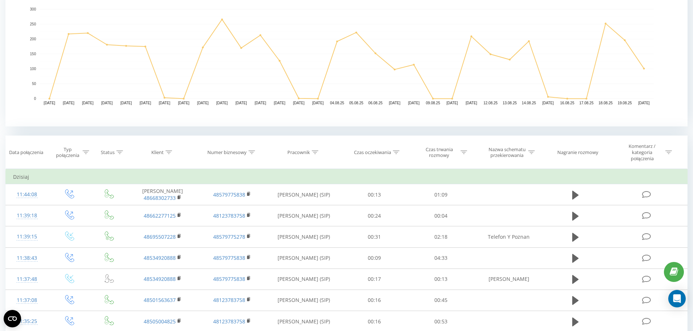
scroll to position [182, 0]
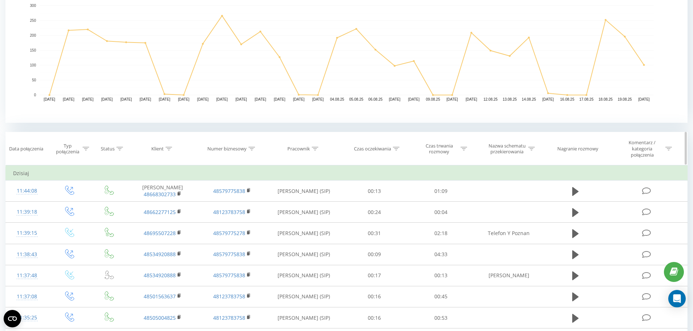
click at [317, 147] on icon at bounding box center [315, 149] width 7 height 4
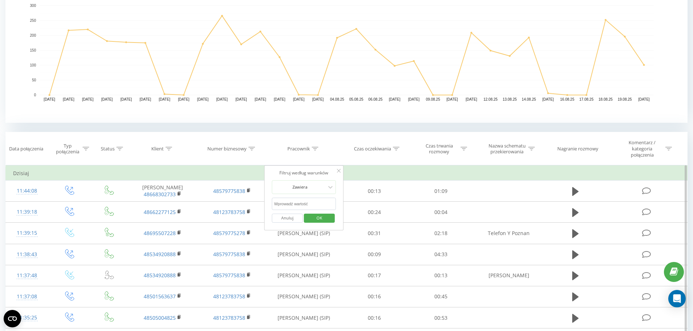
click at [296, 206] on input "text" at bounding box center [304, 204] width 64 height 13
type input "[PERSON_NAME]"
click at [319, 219] on span "OK" at bounding box center [319, 217] width 20 height 11
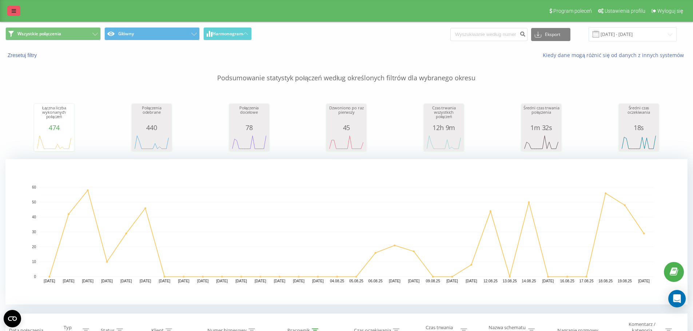
click at [11, 13] on link at bounding box center [13, 11] width 13 height 10
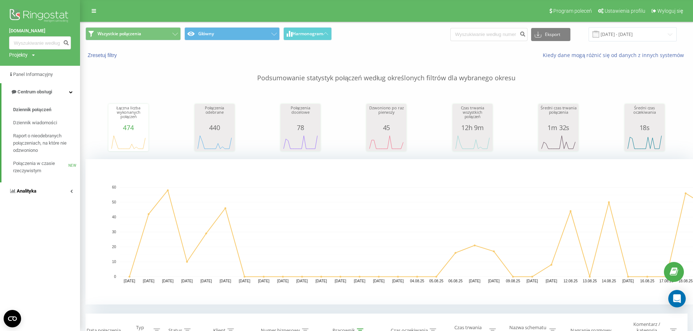
click at [54, 189] on link "Analityka" at bounding box center [40, 191] width 80 height 17
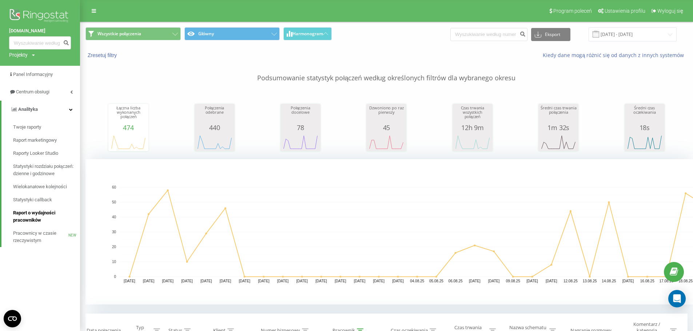
click at [29, 215] on span "Raport o wydajności pracowników" at bounding box center [44, 216] width 63 height 15
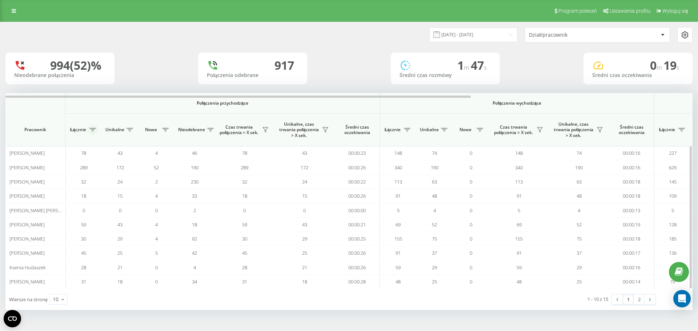
click at [91, 132] on button at bounding box center [92, 130] width 11 height 12
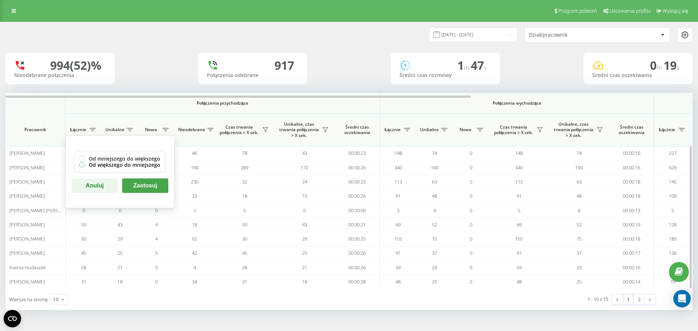
click at [92, 165] on label "Od większego do mniejszego" at bounding box center [119, 165] width 81 height 6
radio input "true"
click at [136, 179] on button "Zastosuj" at bounding box center [145, 186] width 46 height 15
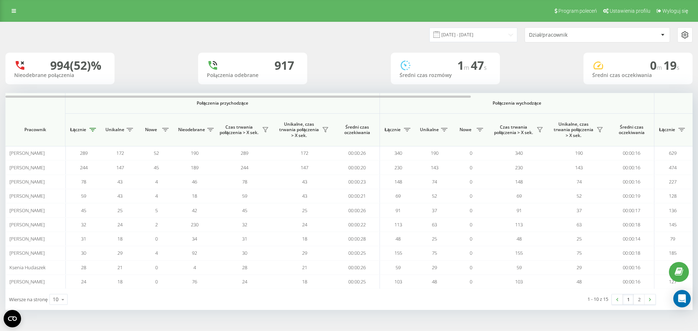
scroll to position [0, 327]
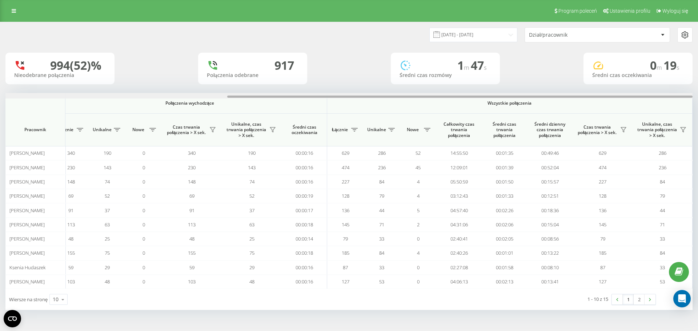
drag, startPoint x: 405, startPoint y: 98, endPoint x: 698, endPoint y: 88, distance: 292.5
click at [698, 88] on div "[DATE] - [DATE] Dział/pracownik 994 (52)% Nieodebrane połączenia 917 Połączenia…" at bounding box center [349, 173] width 698 height 303
click at [509, 34] on input "[DATE] - [DATE]" at bounding box center [473, 35] width 88 height 14
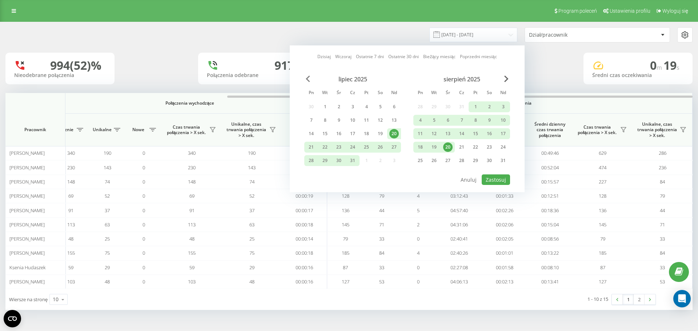
click at [309, 77] on span "Previous Month" at bounding box center [308, 79] width 4 height 7
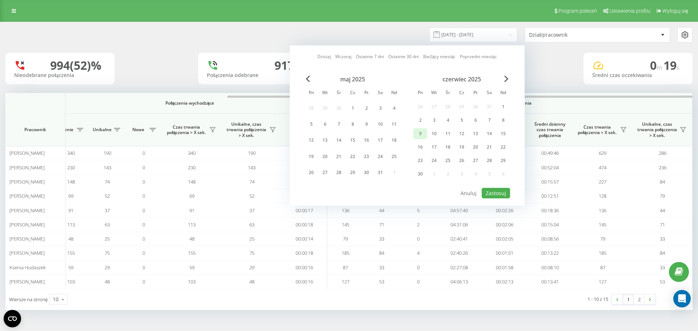
click at [423, 133] on div "9" at bounding box center [420, 133] width 9 height 9
click at [508, 79] on span "Next Month" at bounding box center [506, 79] width 4 height 7
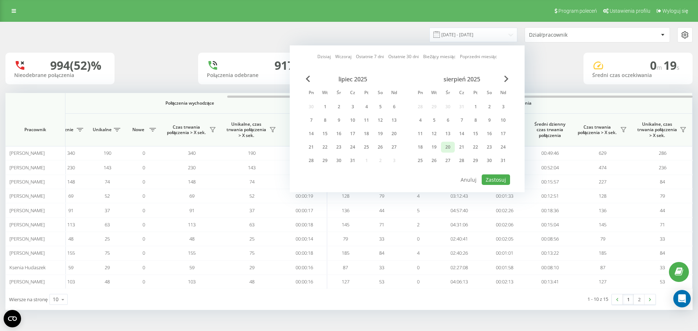
click at [450, 148] on div "20" at bounding box center [447, 147] width 9 height 9
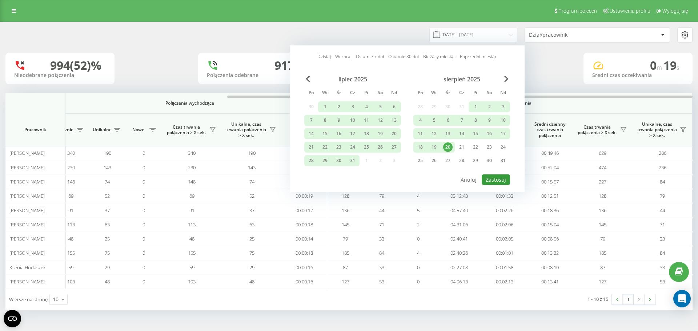
click at [503, 177] on button "Zastosuj" at bounding box center [496, 180] width 28 height 11
type input "09.06.2025 - 20.08.2025"
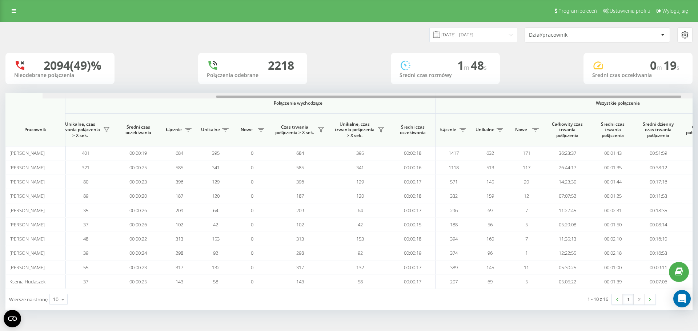
scroll to position [0, 327]
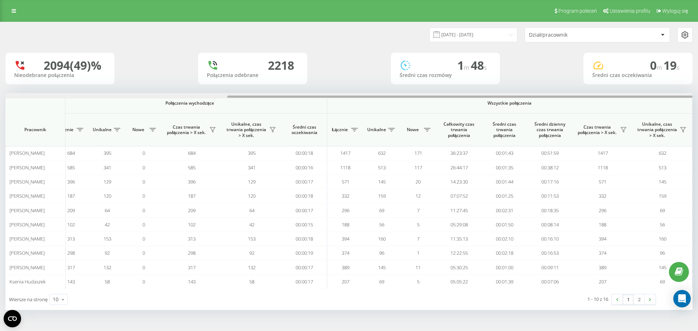
drag, startPoint x: 307, startPoint y: 96, endPoint x: 578, endPoint y: 92, distance: 271.3
click at [578, 92] on div "09.06.2025 - 20.08.2025 Dział/pracownik 2094 (49)% Nieodebrane połączenia 2218 …" at bounding box center [348, 166] width 687 height 288
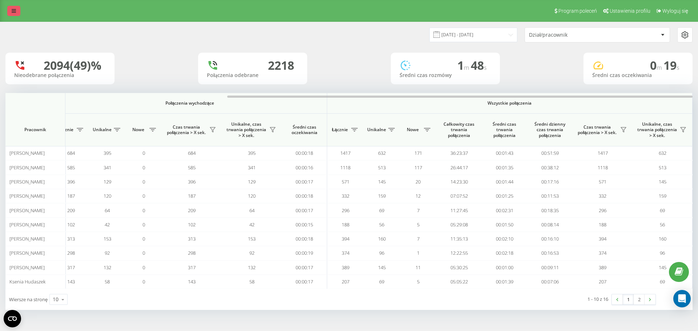
click at [11, 9] on link at bounding box center [13, 11] width 13 height 10
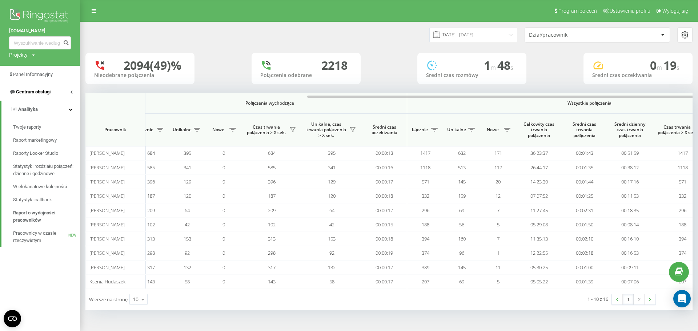
click at [43, 93] on span "Centrum obsługi" at bounding box center [33, 91] width 35 height 5
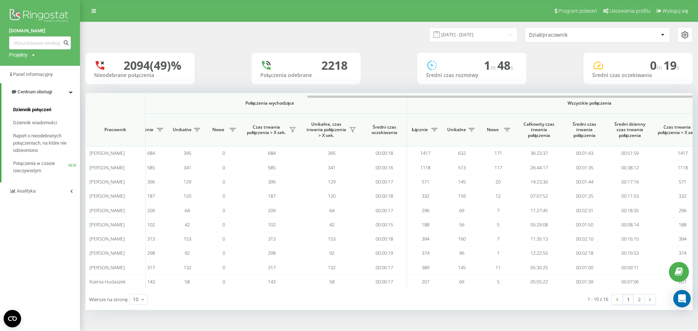
click at [41, 110] on span "Dziennik połączeń" at bounding box center [32, 109] width 38 height 7
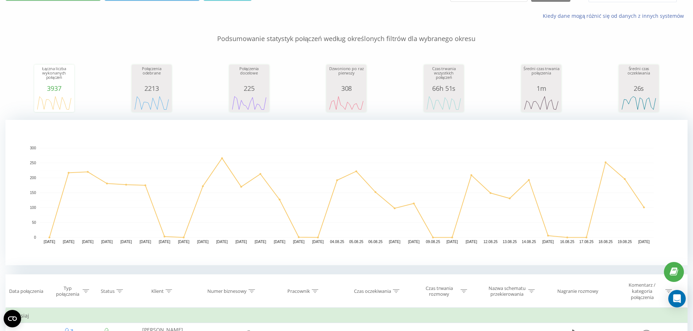
scroll to position [141, 0]
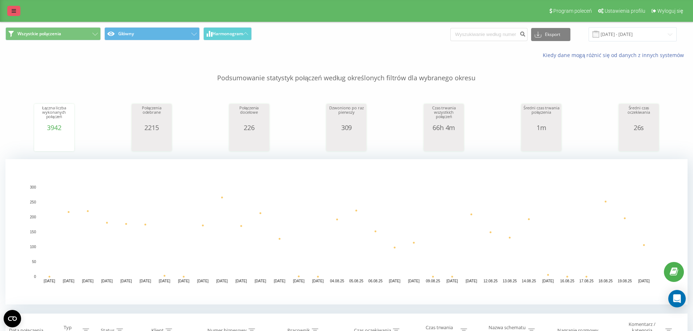
click at [14, 9] on icon at bounding box center [14, 10] width 4 height 5
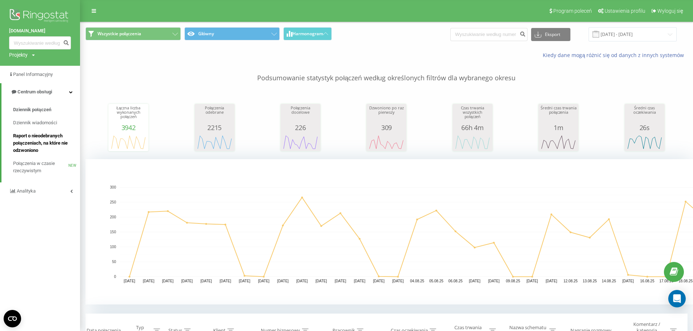
click at [45, 137] on span "Raport o nieodebranych połączeniach, na które nie odzwoniono" at bounding box center [44, 143] width 63 height 22
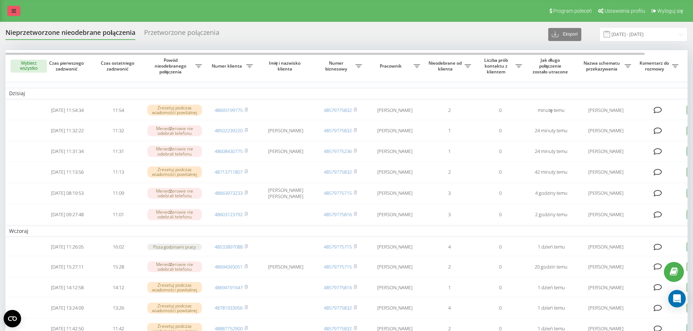
click at [17, 7] on link at bounding box center [13, 11] width 13 height 10
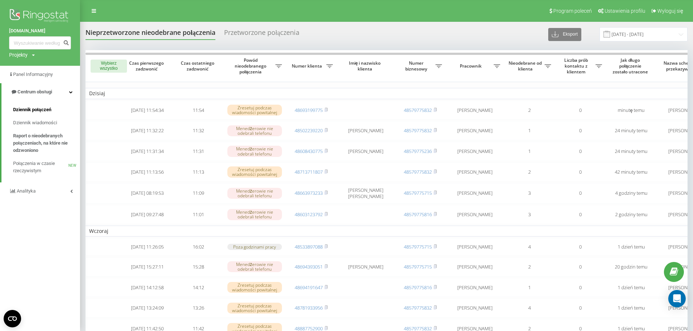
click at [52, 111] on link "Dziennik połączeń" at bounding box center [46, 109] width 67 height 13
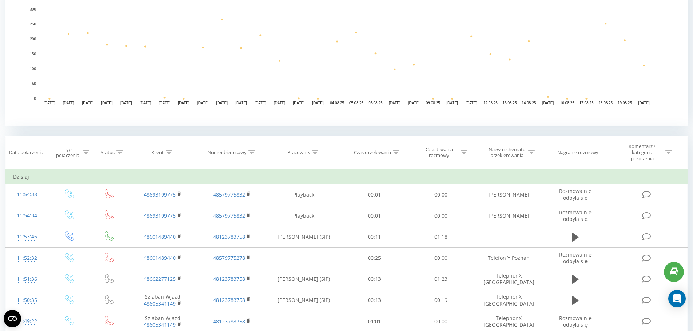
scroll to position [182, 0]
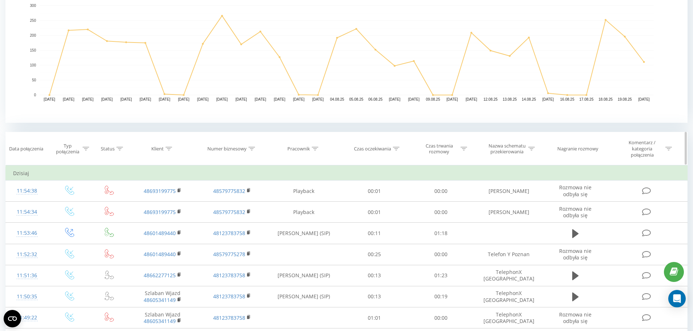
click at [170, 147] on icon at bounding box center [168, 149] width 7 height 4
click at [167, 199] on input "text" at bounding box center [163, 204] width 64 height 13
paste input "783298675"
type input "783298675"
click at [167, 219] on button "OK" at bounding box center [178, 218] width 31 height 9
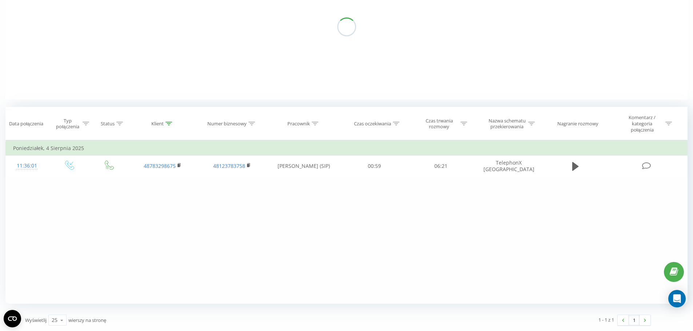
scroll to position [105, 0]
